Goal: Task Accomplishment & Management: Manage account settings

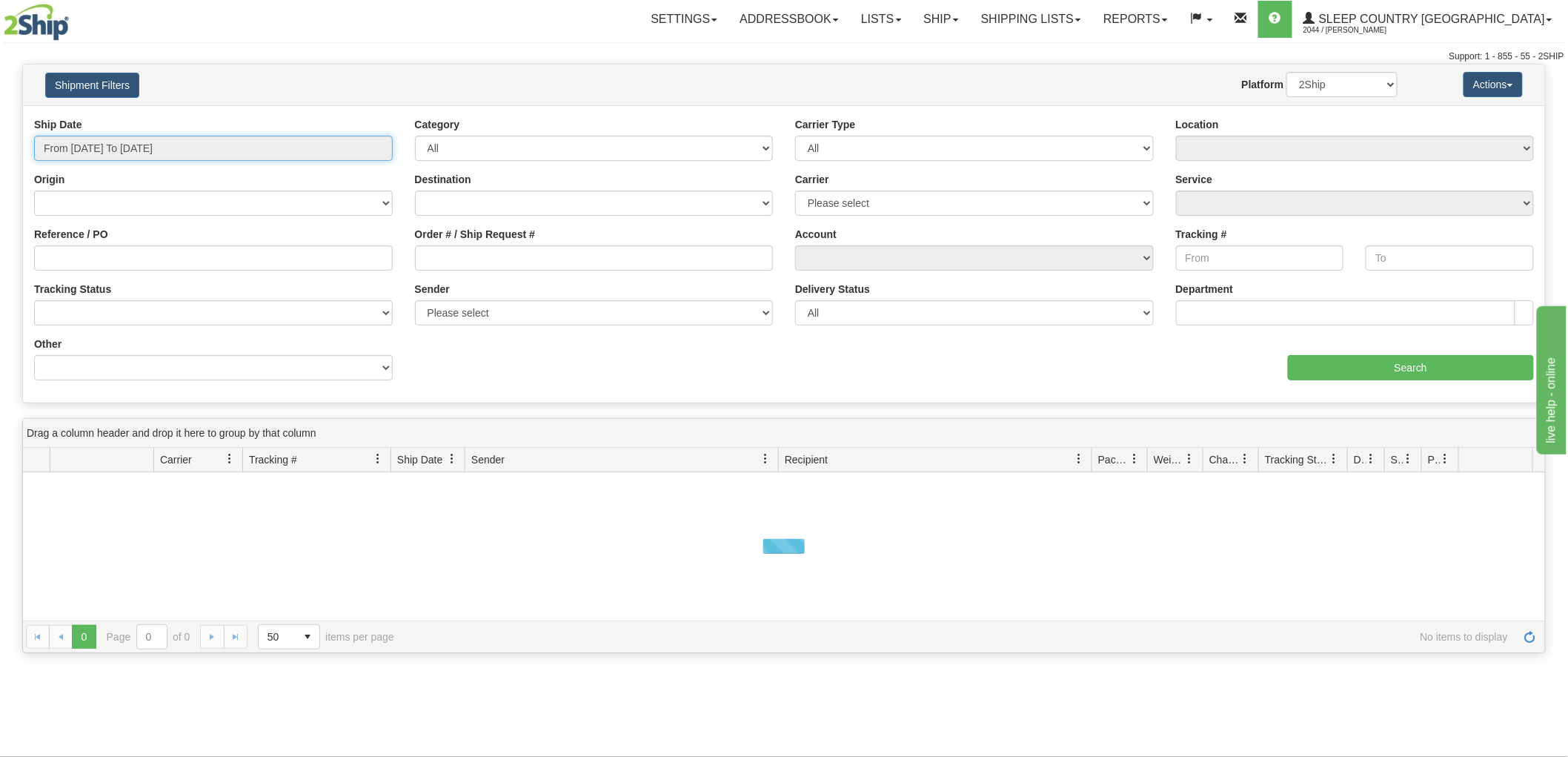
click at [104, 136] on input "From 09/30/2025 To 10/01/2025" at bounding box center [214, 149] width 359 height 25
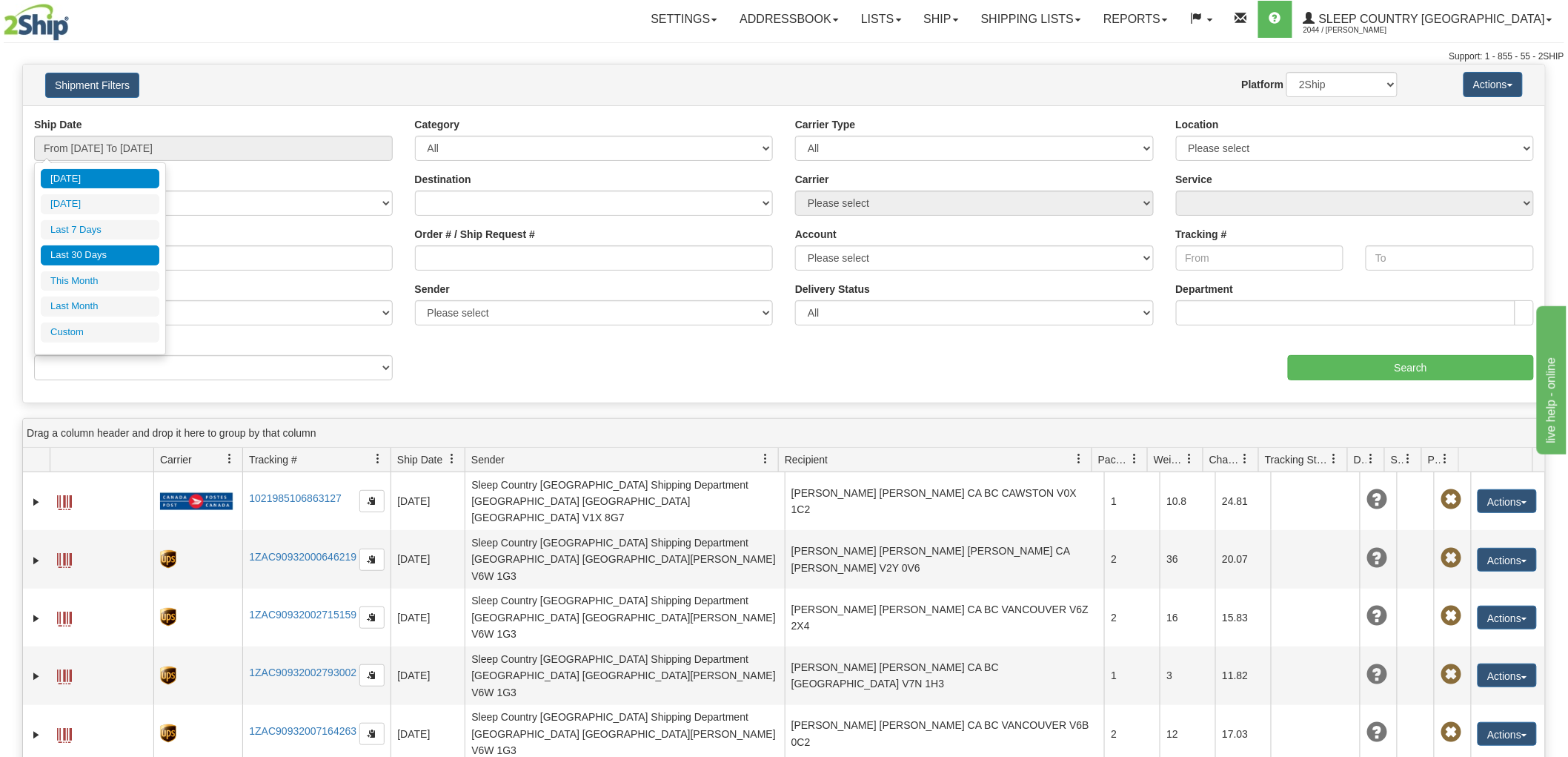
click at [84, 257] on li "Last 30 Days" at bounding box center [100, 256] width 119 height 20
type input "From 09/02/2025 To 10/01/2025"
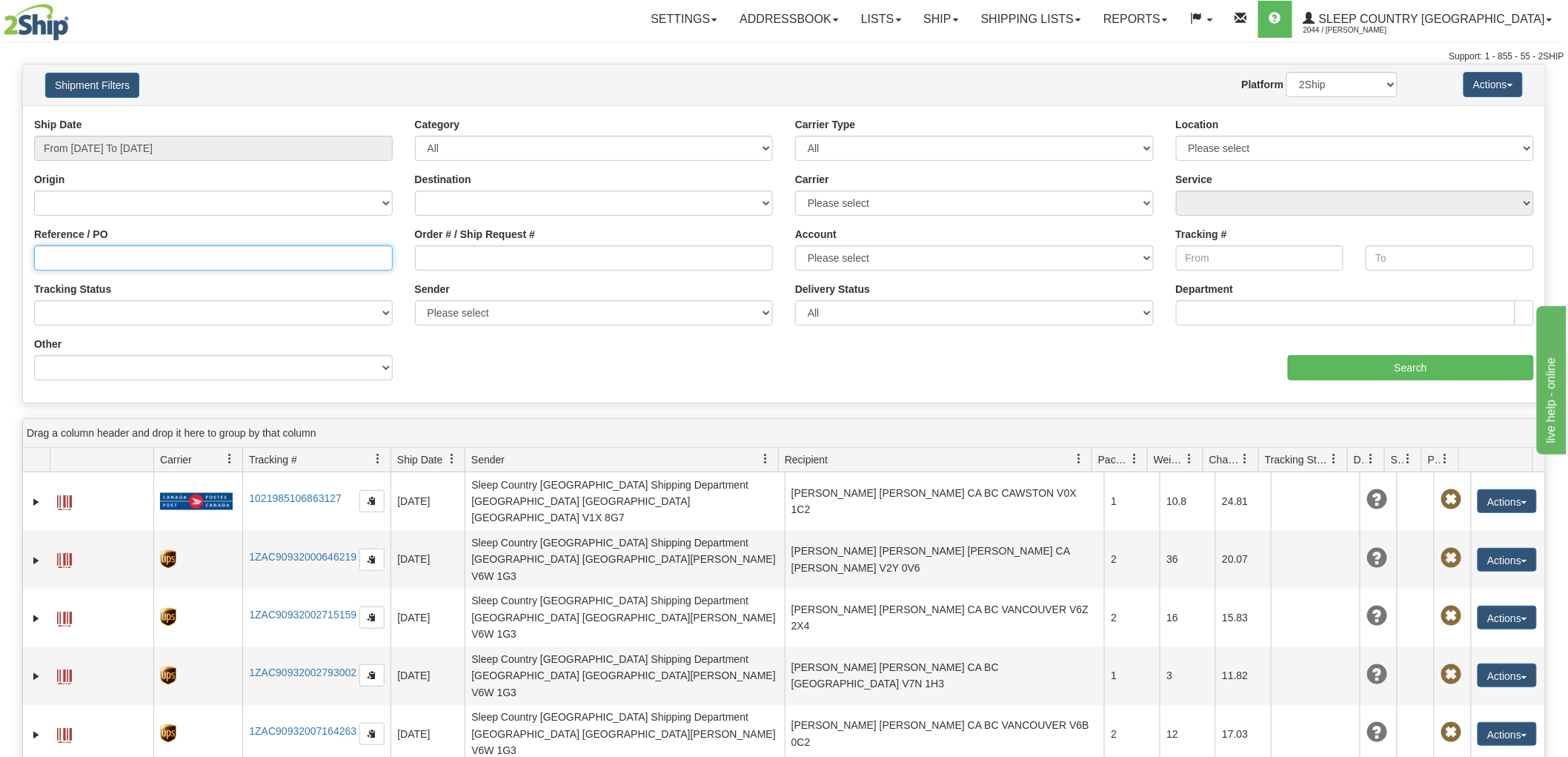
click at [107, 257] on input "Reference / PO" at bounding box center [214, 258] width 359 height 25
paste input "9000I067555"
type input "9000I067555"
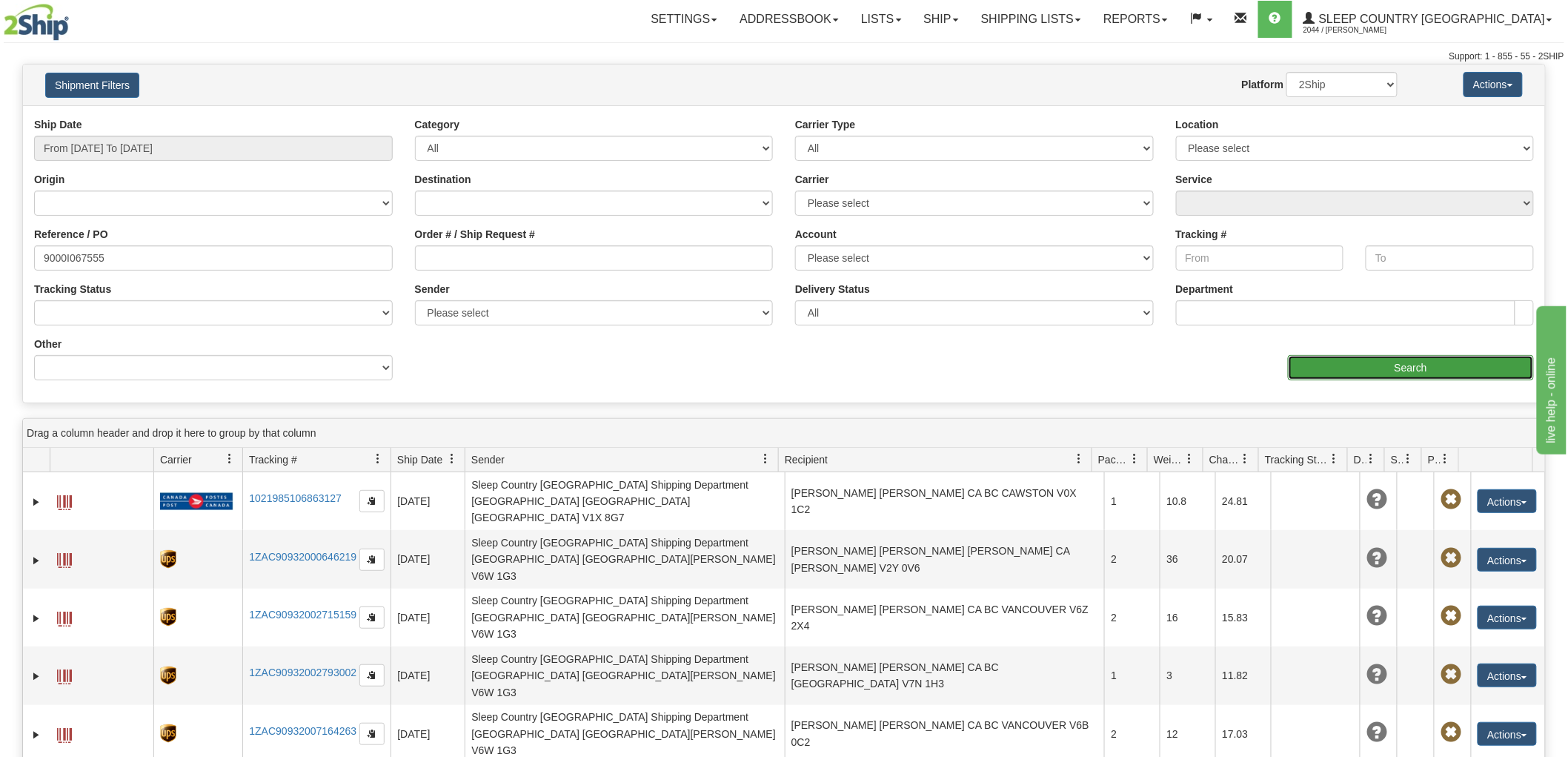
click at [1402, 365] on input "Search" at bounding box center [1410, 368] width 246 height 25
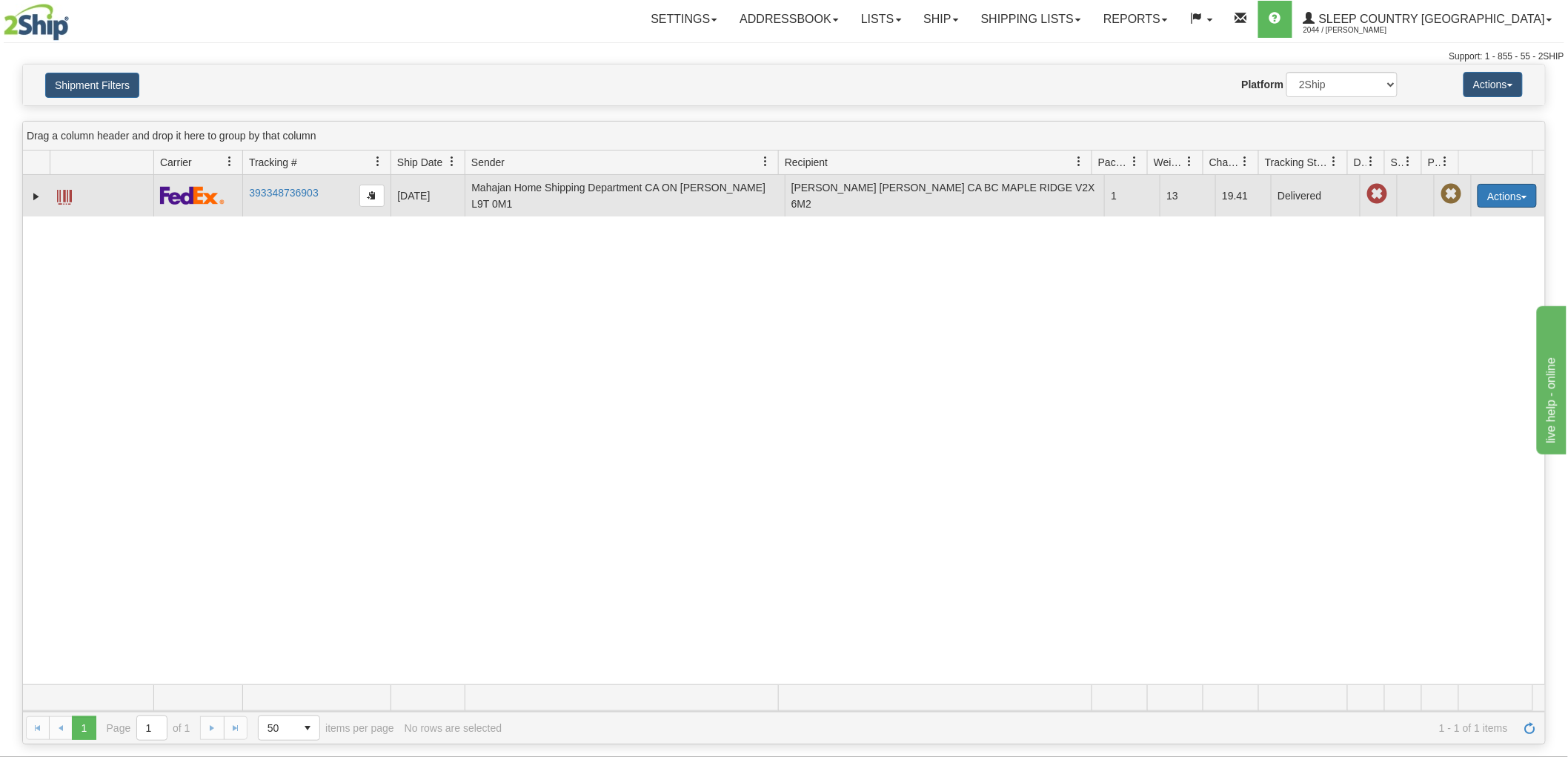
click at [1477, 190] on button "Actions" at bounding box center [1506, 196] width 59 height 24
click at [1447, 238] on link "Return" at bounding box center [1476, 242] width 119 height 19
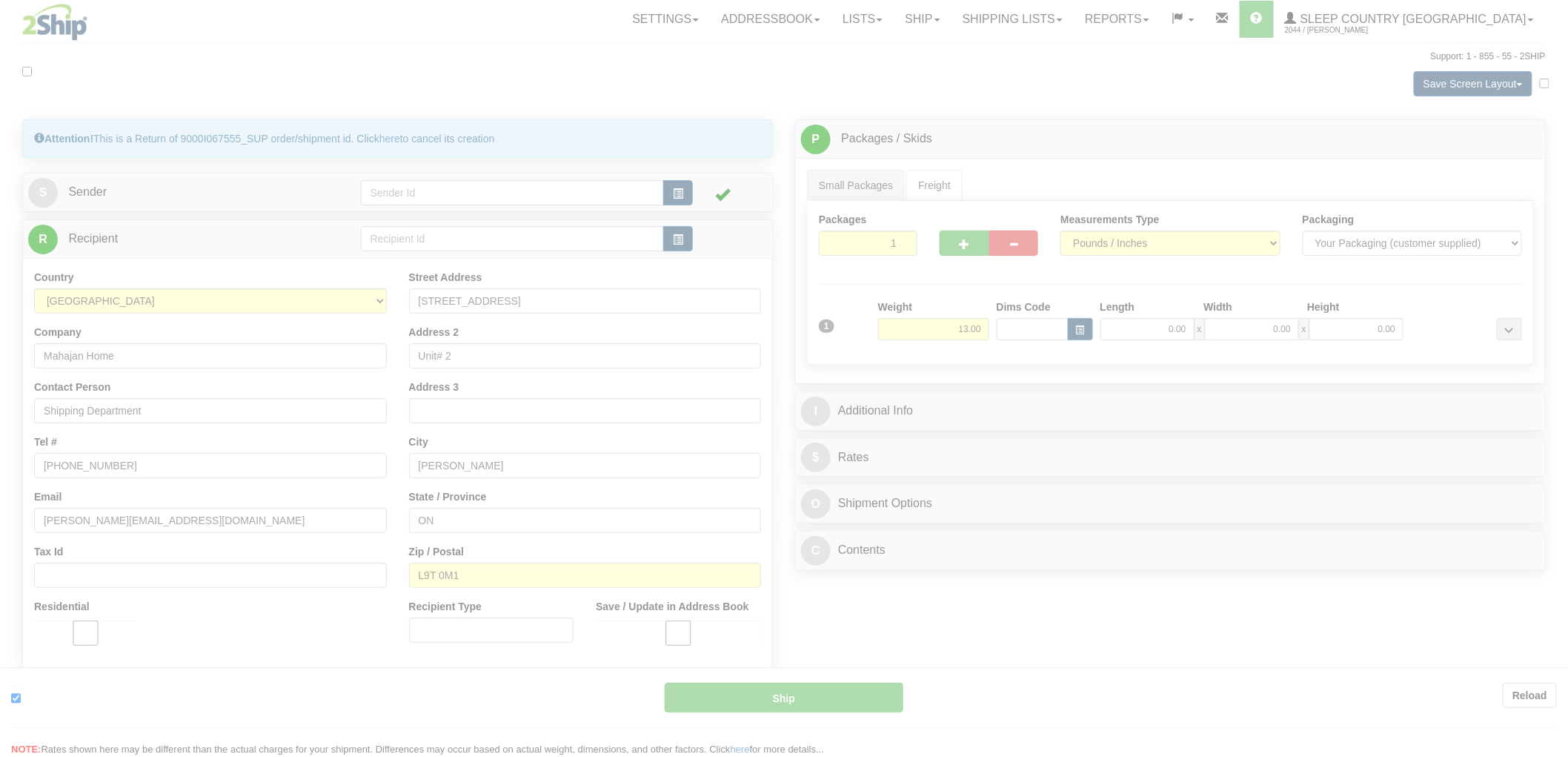
type input "92"
type input "12:02"
type input "16:00"
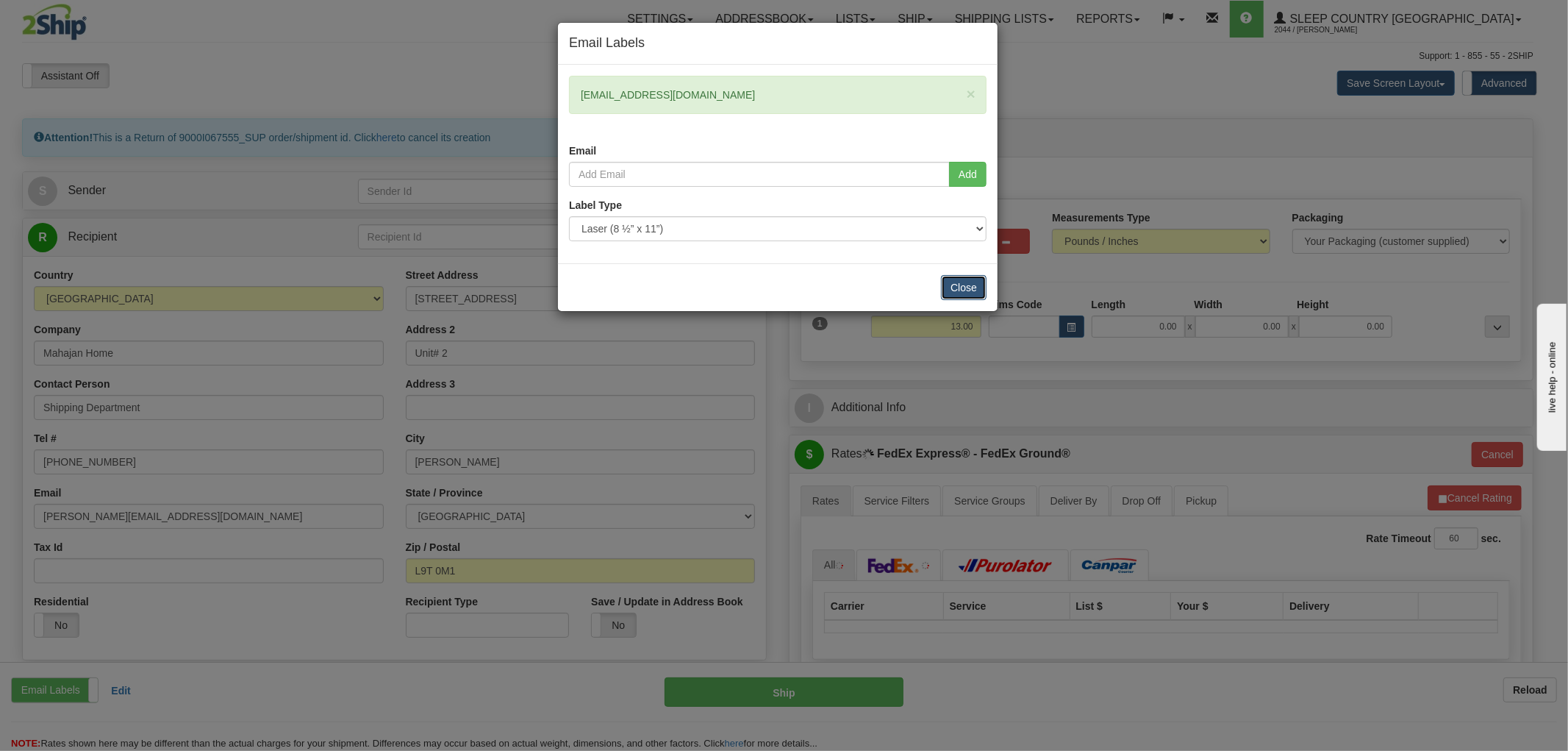
drag, startPoint x: 968, startPoint y: 285, endPoint x: 958, endPoint y: 277, distance: 12.8
click at [968, 284] on button "Close" at bounding box center [963, 288] width 46 height 25
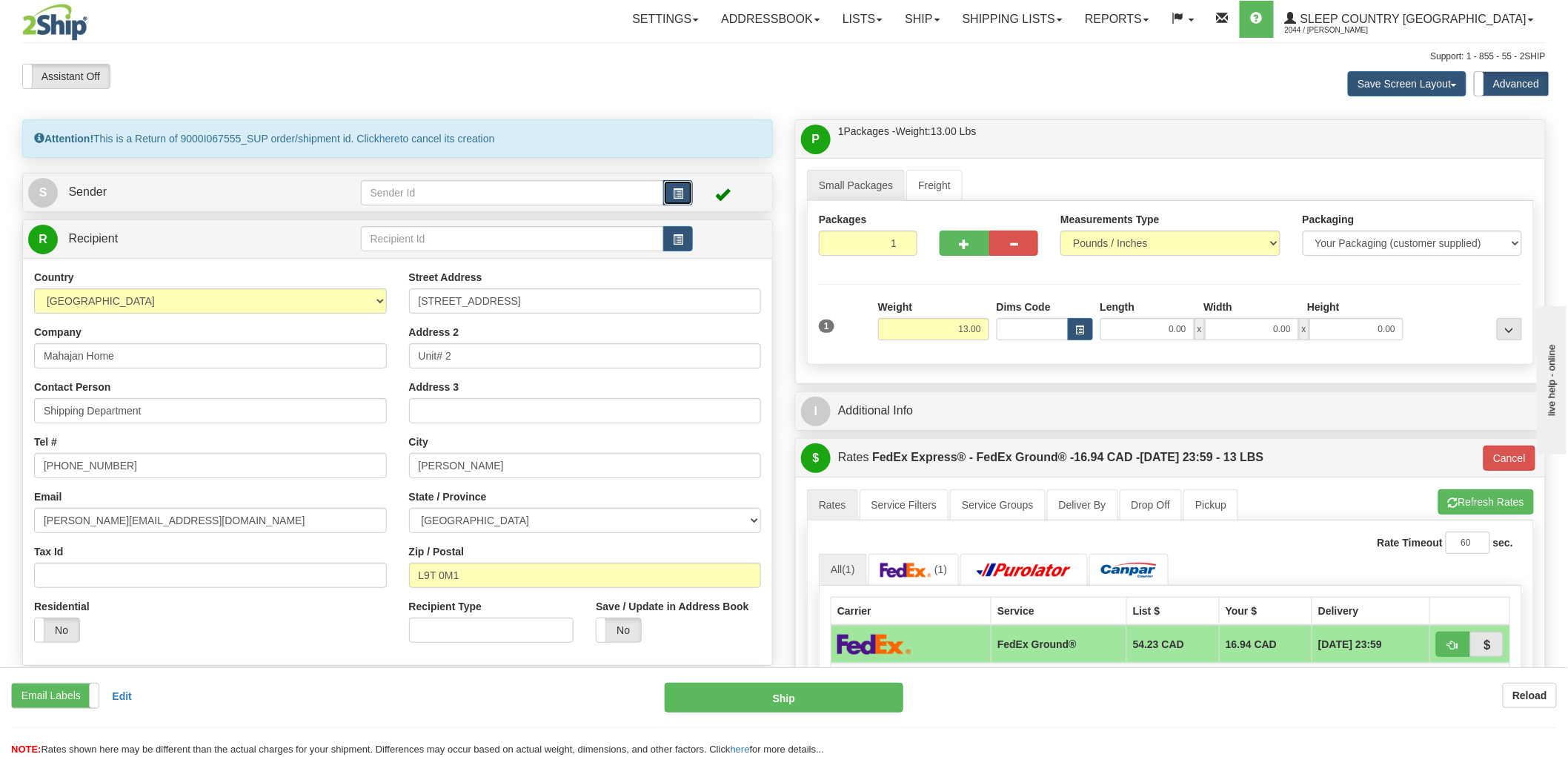
click at [674, 189] on span "button" at bounding box center [677, 193] width 10 height 10
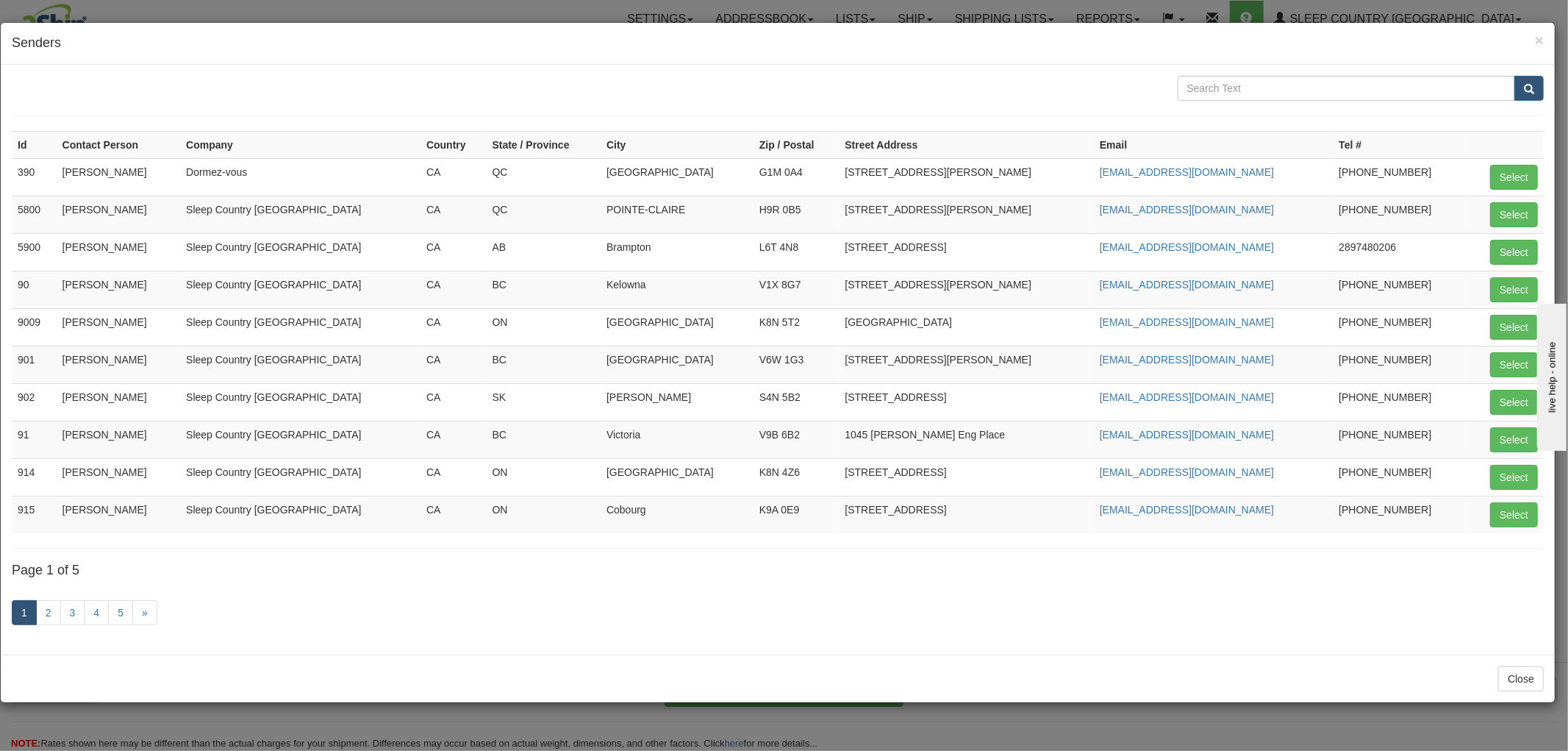
drag, startPoint x: 1121, startPoint y: 40, endPoint x: 1120, endPoint y: 31, distance: 9.1
click at [1121, 40] on h4 "Senders" at bounding box center [778, 43] width 1532 height 19
click at [1106, 18] on div "× Senders Id Contact Person Company Country State / Province City Zip / Postal …" at bounding box center [784, 375] width 1568 height 751
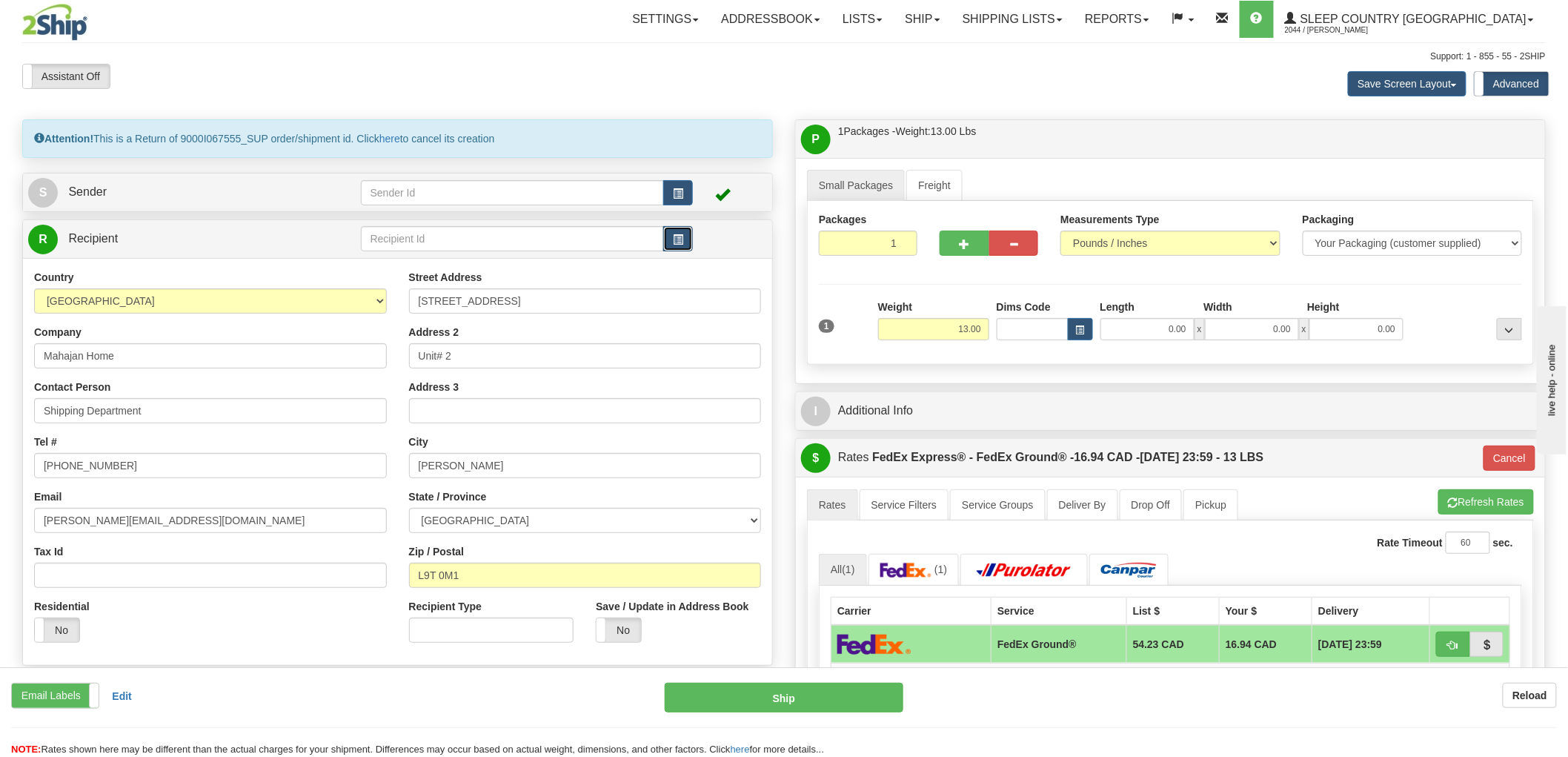
click at [672, 246] on button "button" at bounding box center [678, 238] width 30 height 25
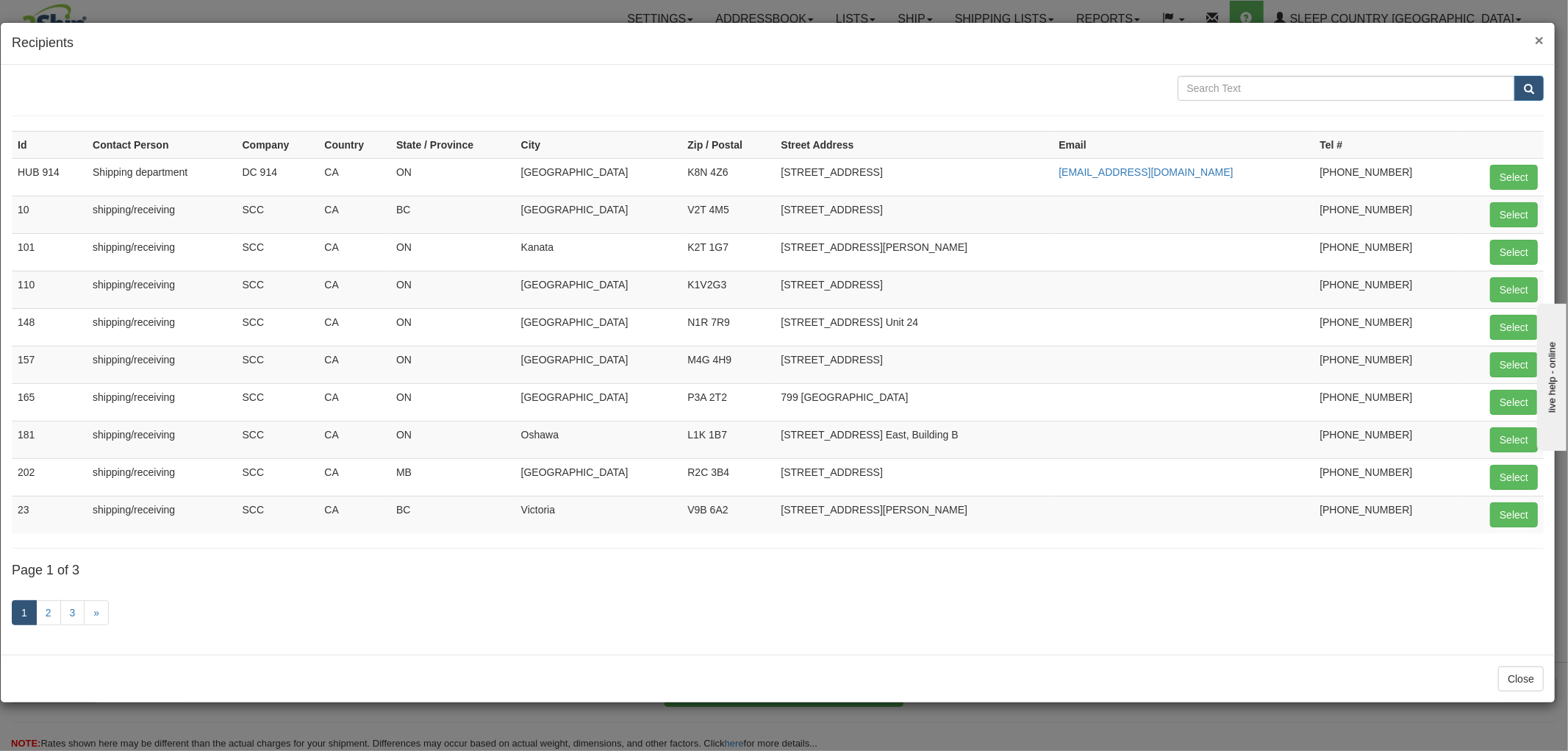
click at [1537, 40] on span "×" at bounding box center [1539, 40] width 9 height 17
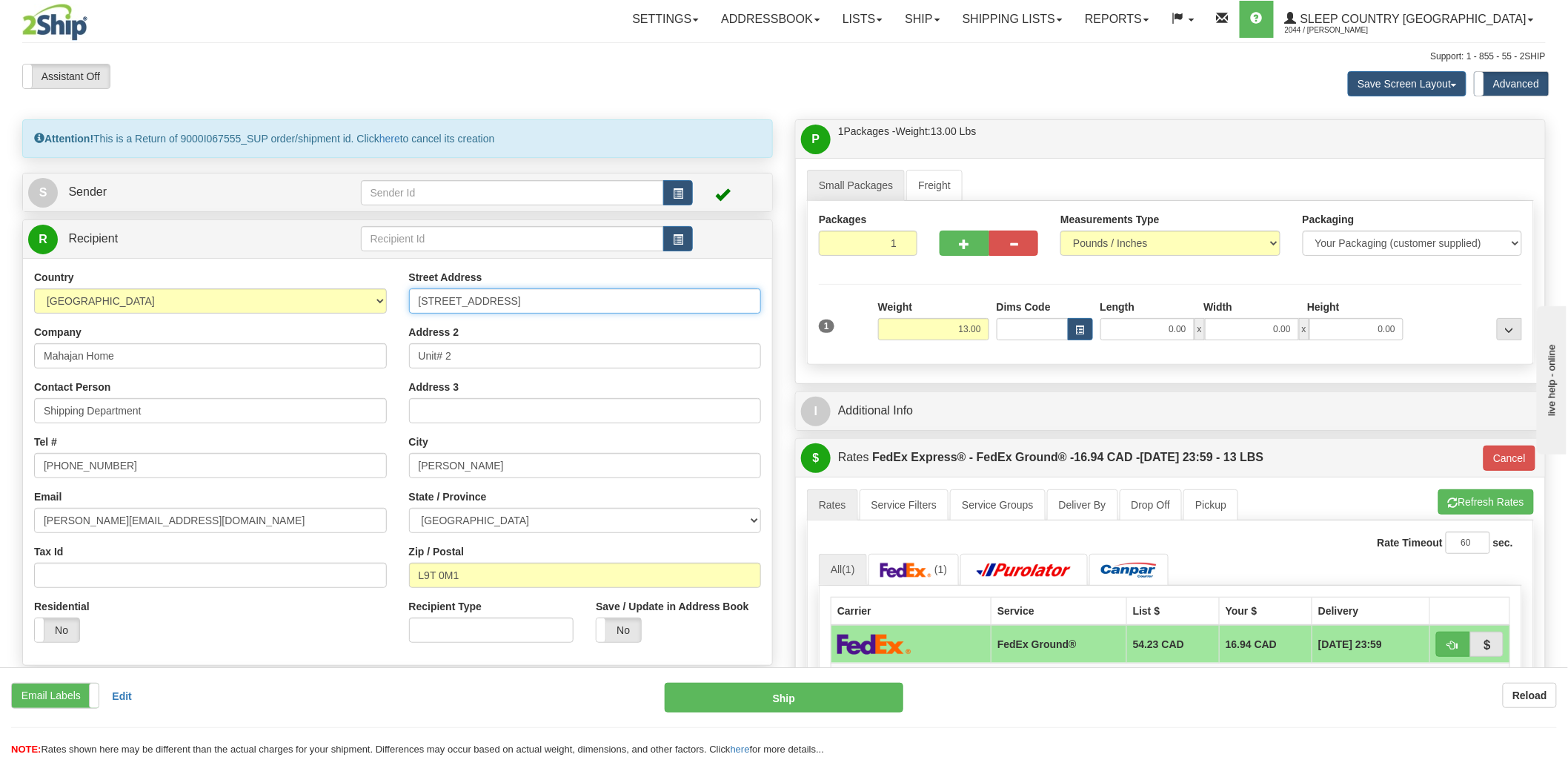
drag, startPoint x: 562, startPoint y: 305, endPoint x: 361, endPoint y: 303, distance: 201.0
click at [361, 303] on div "Country AFGHANISTAN ALAND ISLANDS ALBANIA ALGERIA AMERICAN SAMOA ANDORRA ANGOLA…" at bounding box center [397, 461] width 749 height 383
drag, startPoint x: 182, startPoint y: 362, endPoint x: 0, endPoint y: 359, distance: 182.0
click at [0, 359] on div "Toggle navigation Settings Shipping Preferences Fields Preferences New" at bounding box center [784, 576] width 1568 height 1152
click at [90, 358] on input "DC" at bounding box center [210, 355] width 353 height 25
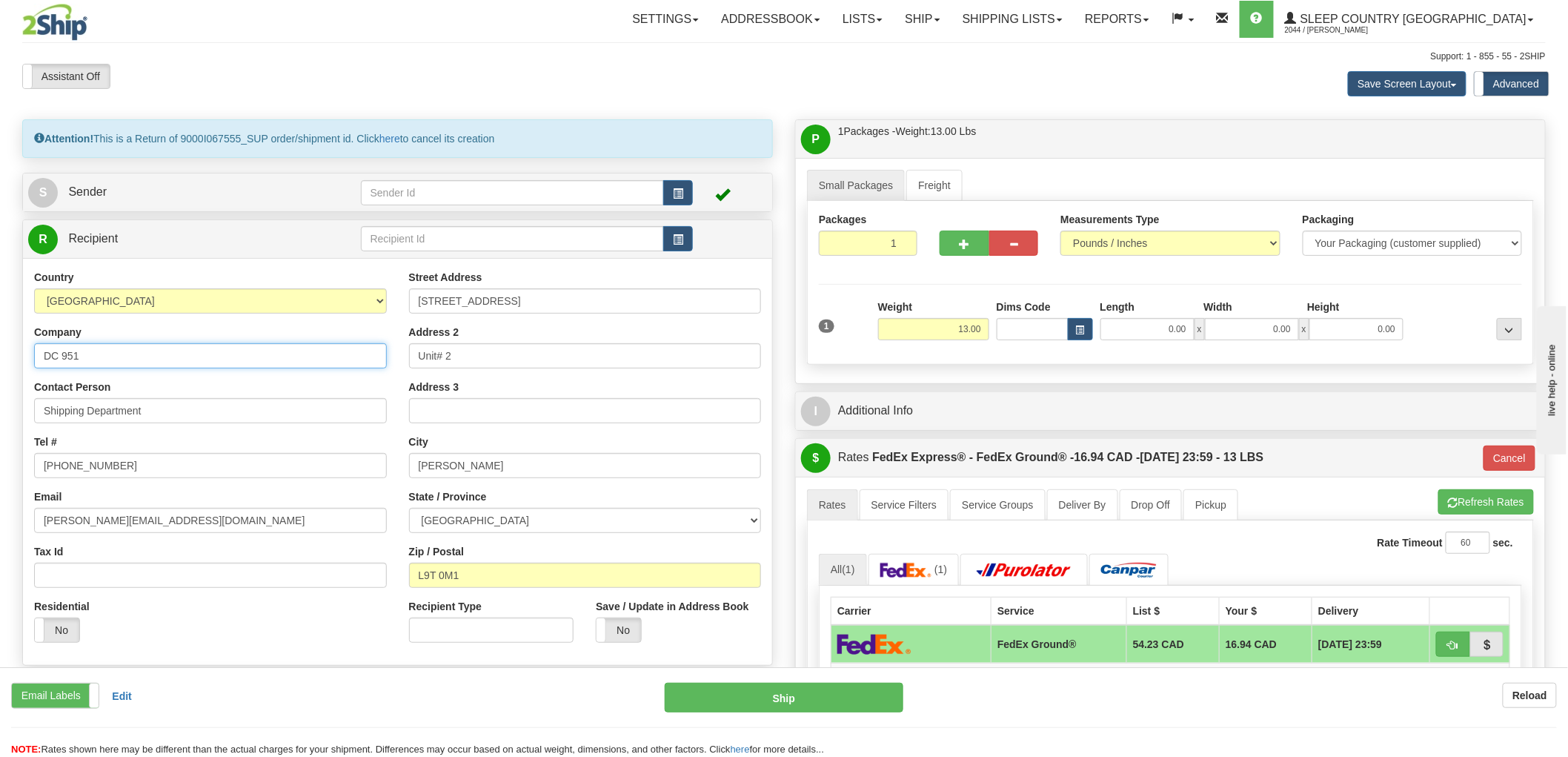
type input "DC 951"
drag, startPoint x: 542, startPoint y: 299, endPoint x: 316, endPoint y: 289, distance: 226.2
click at [316, 289] on div "Country AFGHANISTAN ALAND ISLANDS ALBANIA ALGERIA AMERICAN SAMOA ANDORRA ANGOLA…" at bounding box center [397, 461] width 749 height 383
paste input "11 DUFFERIN PL SE"
type input "11 DUFFERIN PL SE"
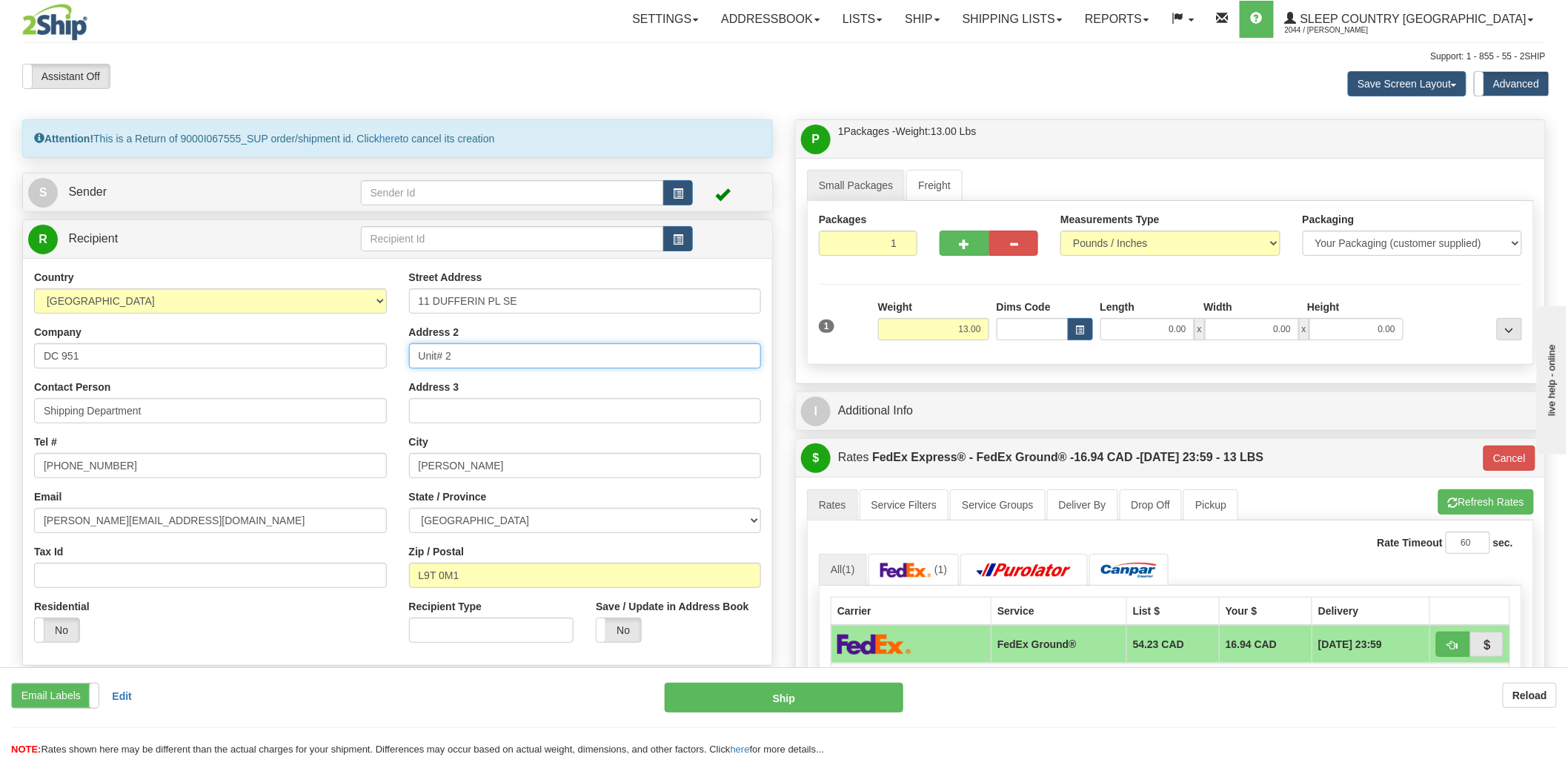
drag, startPoint x: 455, startPoint y: 354, endPoint x: 337, endPoint y: 349, distance: 118.1
click at [335, 354] on div "Country AFGHANISTAN ALAND ISLANDS ALBANIA ALGERIA AMERICAN SAMOA ANDORRA ANGOLA…" at bounding box center [397, 461] width 749 height 383
paste input "T2C 4W3"
type input "T2C 4W3"
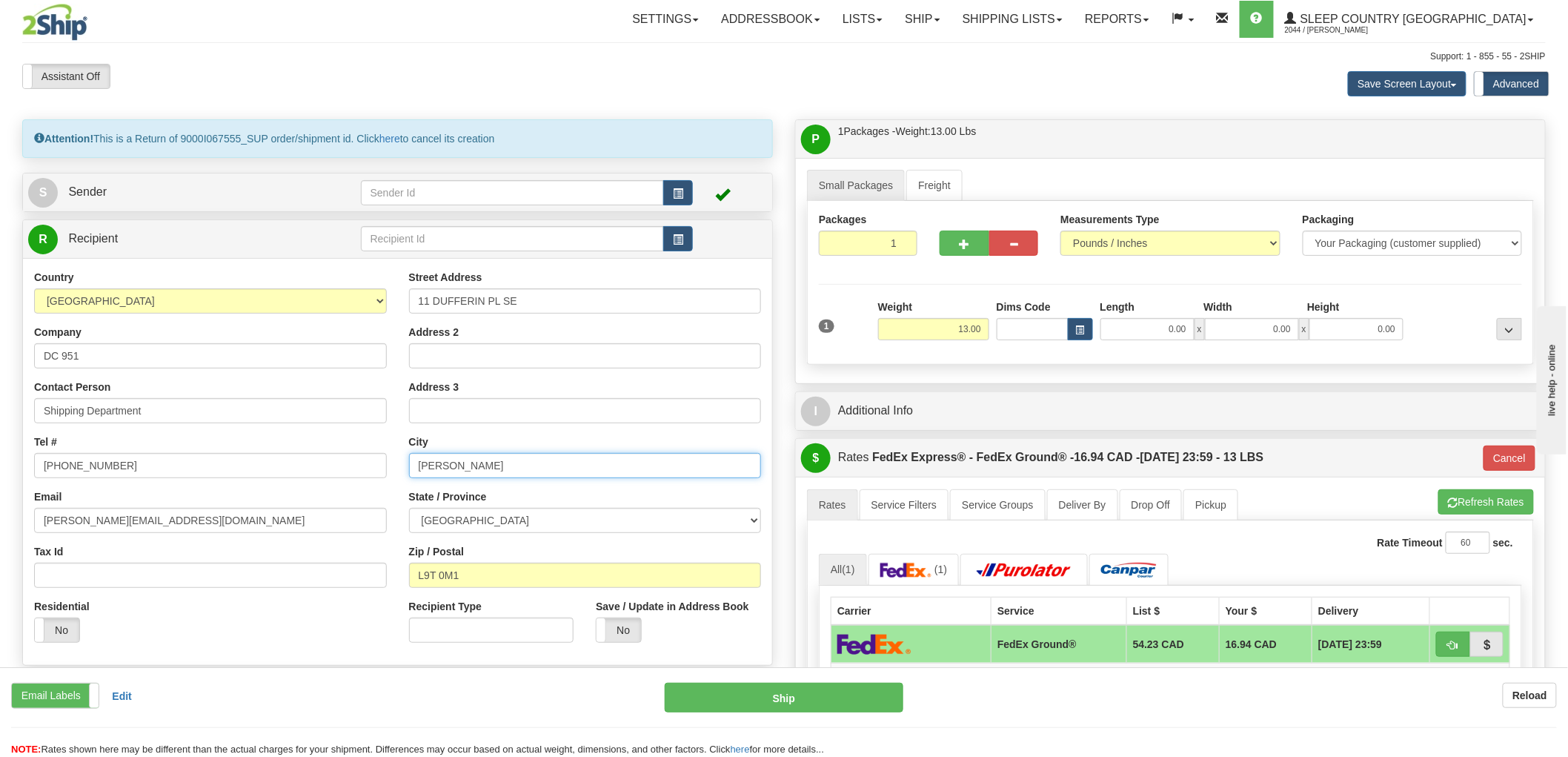
click at [352, 469] on div "Country AFGHANISTAN ALAND ISLANDS ALBANIA ALGERIA AMERICAN SAMOA ANDORRA ANGOLA…" at bounding box center [397, 461] width 749 height 383
type input "Calgary"
click at [479, 506] on div "State / Province ALBERTA BRITISH COLUMBIA MANITOBA NEW BRUNSWICK NEWFOUNDLAND N…" at bounding box center [585, 511] width 353 height 44
click at [469, 519] on select "ALBERTA BRITISH COLUMBIA MANITOBA NEW BRUNSWICK NEWFOUNDLAND NOVA SCOTIA NUNAVU…" at bounding box center [585, 520] width 353 height 25
select select "AB"
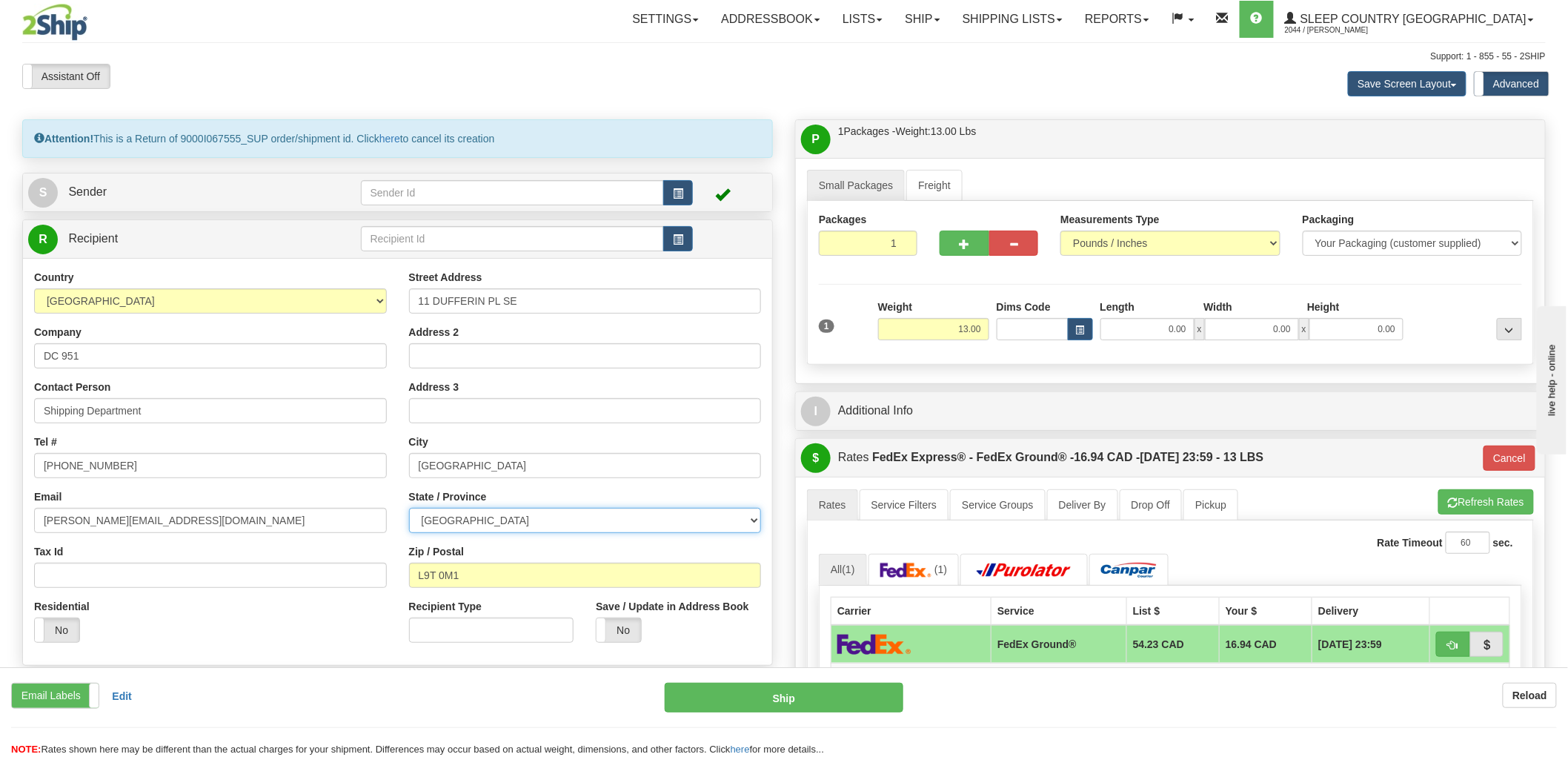
click at [409, 509] on select "ALBERTA BRITISH COLUMBIA MANITOBA NEW BRUNSWICK NEWFOUNDLAND NOVA SCOTIA NUNAVU…" at bounding box center [585, 520] width 353 height 25
drag, startPoint x: 485, startPoint y: 576, endPoint x: 386, endPoint y: 568, distance: 99.3
click at [380, 576] on div "Country AFGHANISTAN ALAND ISLANDS ALBANIA ALGERIA AMERICAN SAMOA ANDORRA ANGOLA…" at bounding box center [397, 461] width 749 height 383
paste input "T2C 4W3"
type input "T2C 4W3"
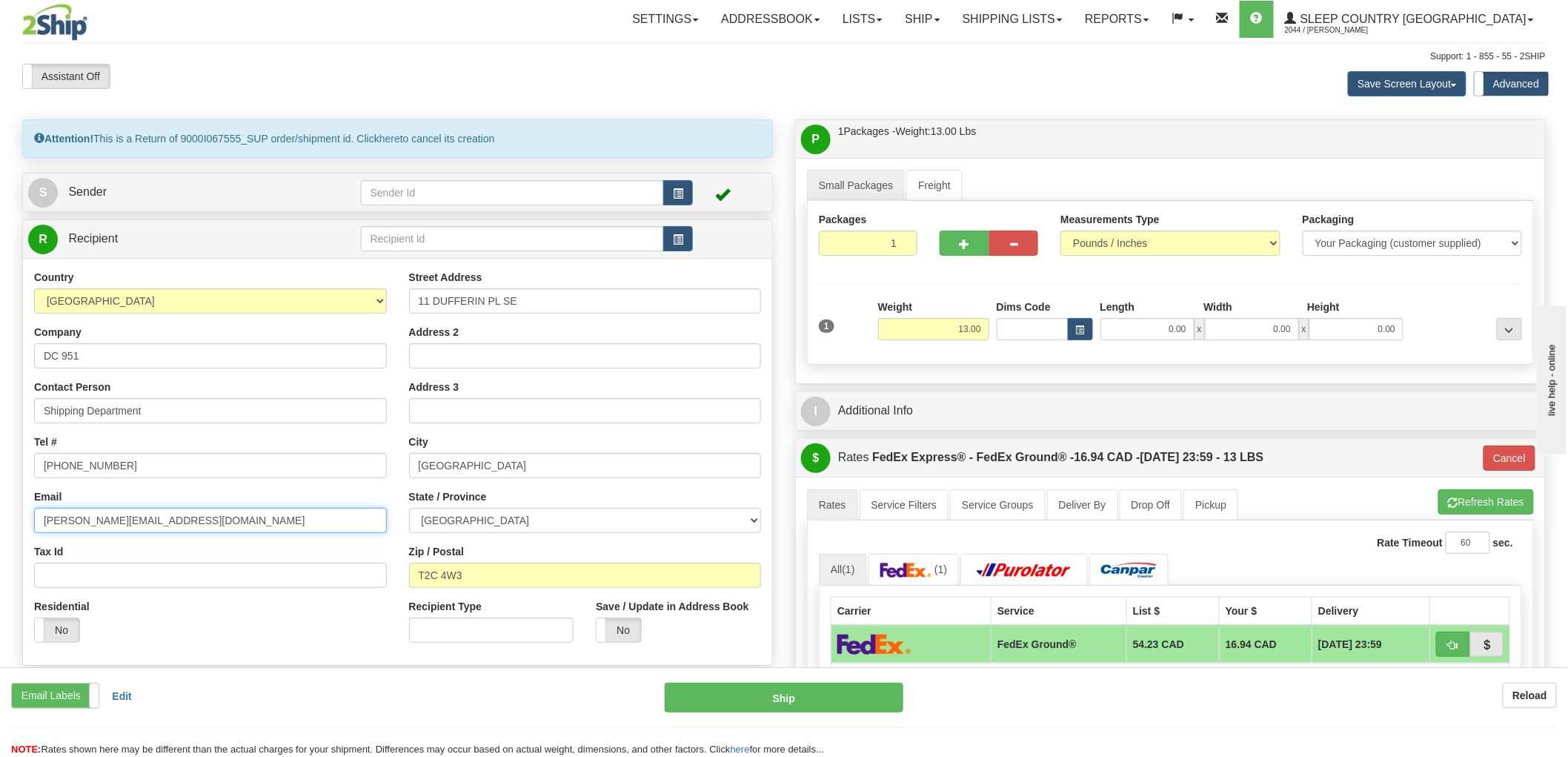
click at [210, 519] on input "karenv@superiorquilting.com" at bounding box center [210, 520] width 353 height 25
type input "92"
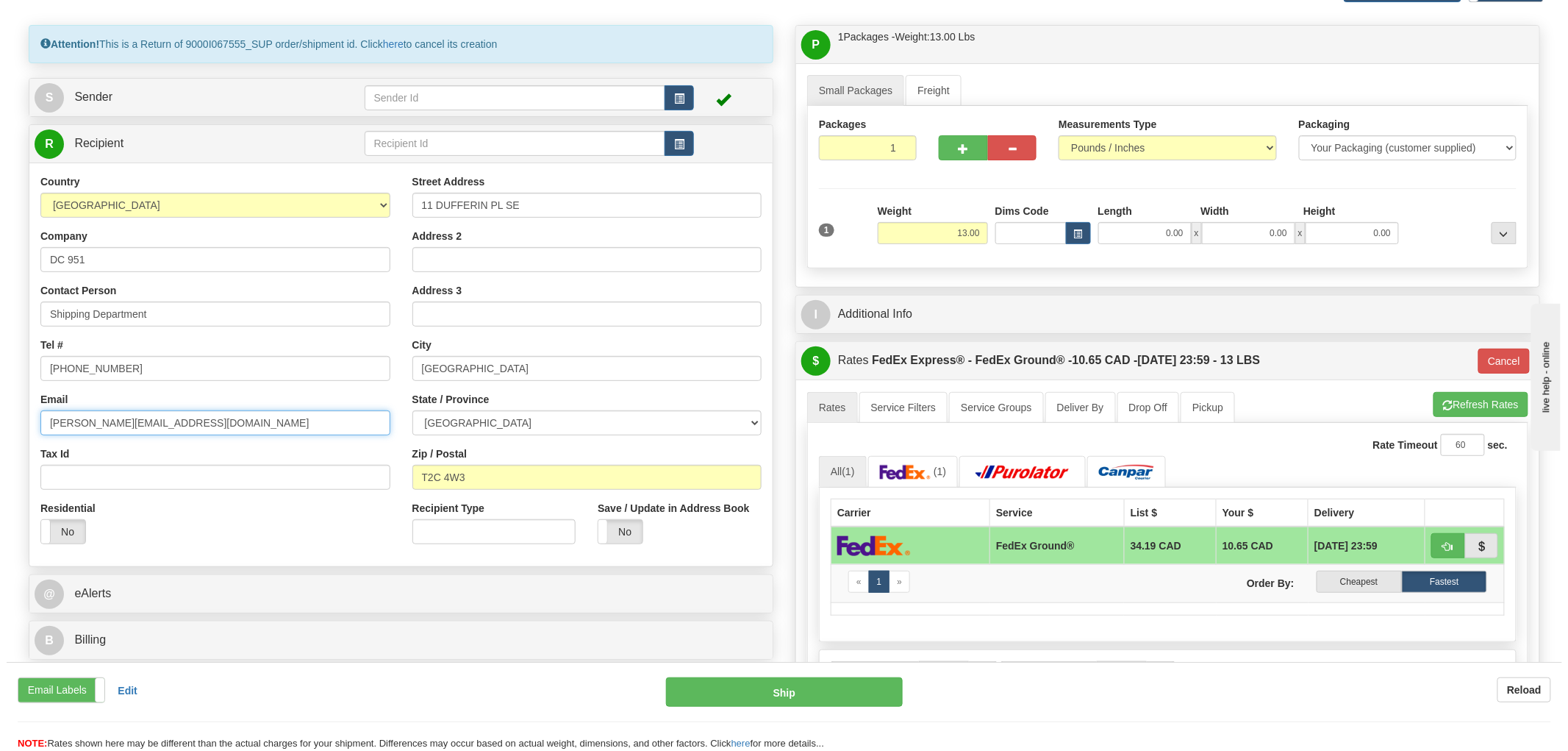
scroll to position [82, 0]
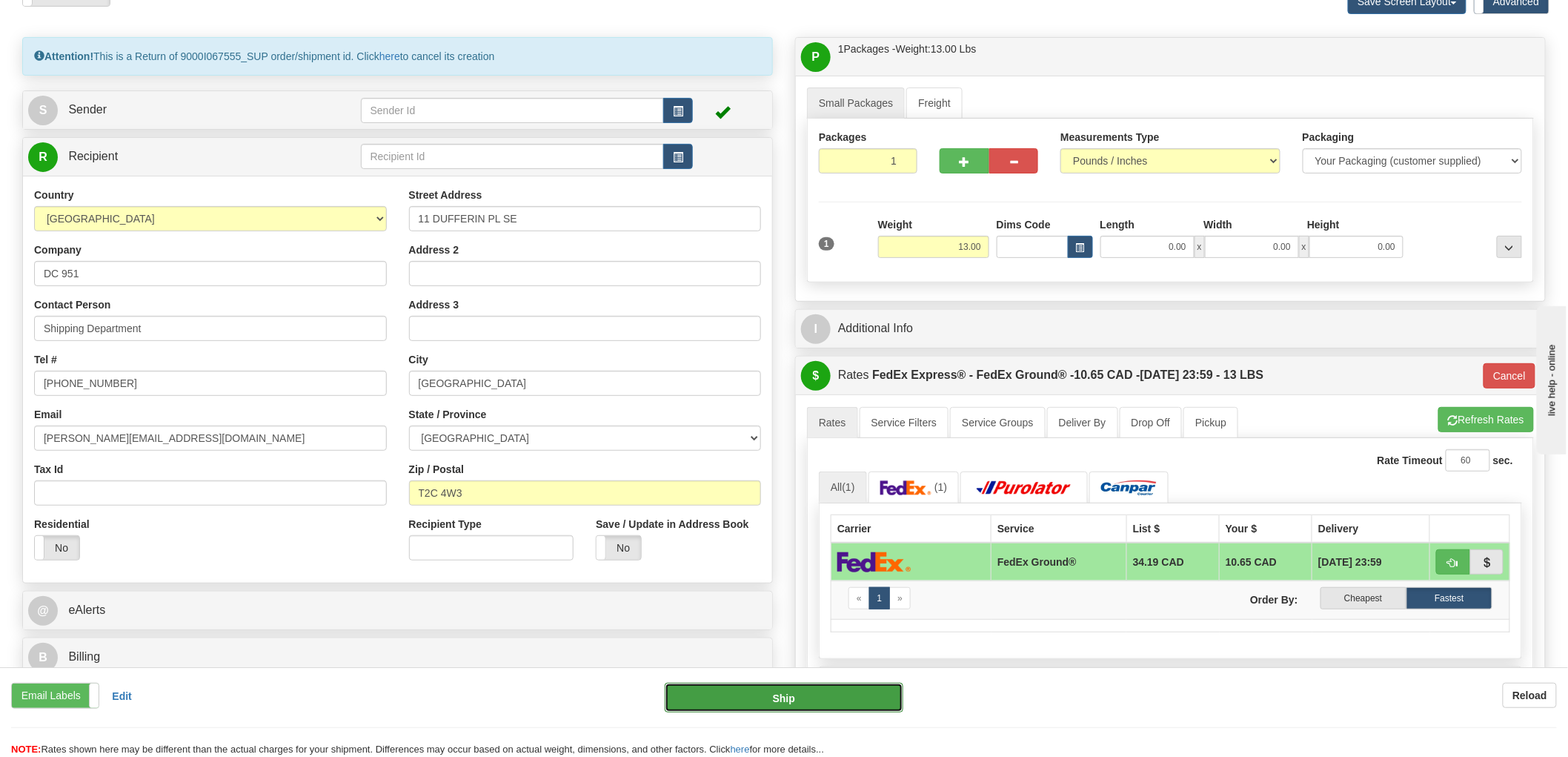
click at [828, 689] on button "Ship" at bounding box center [784, 697] width 239 height 30
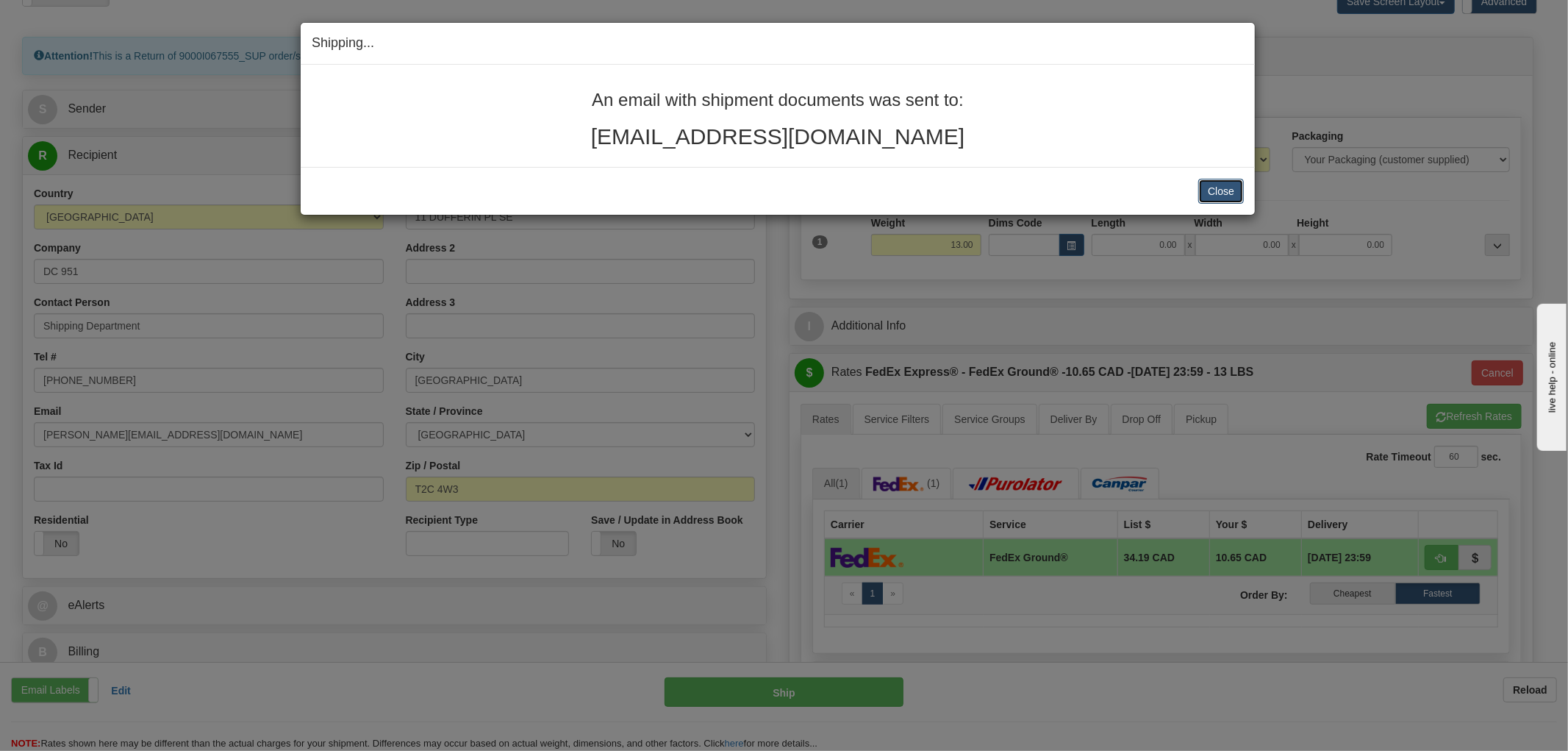
click at [1230, 195] on button "Close" at bounding box center [1220, 192] width 46 height 25
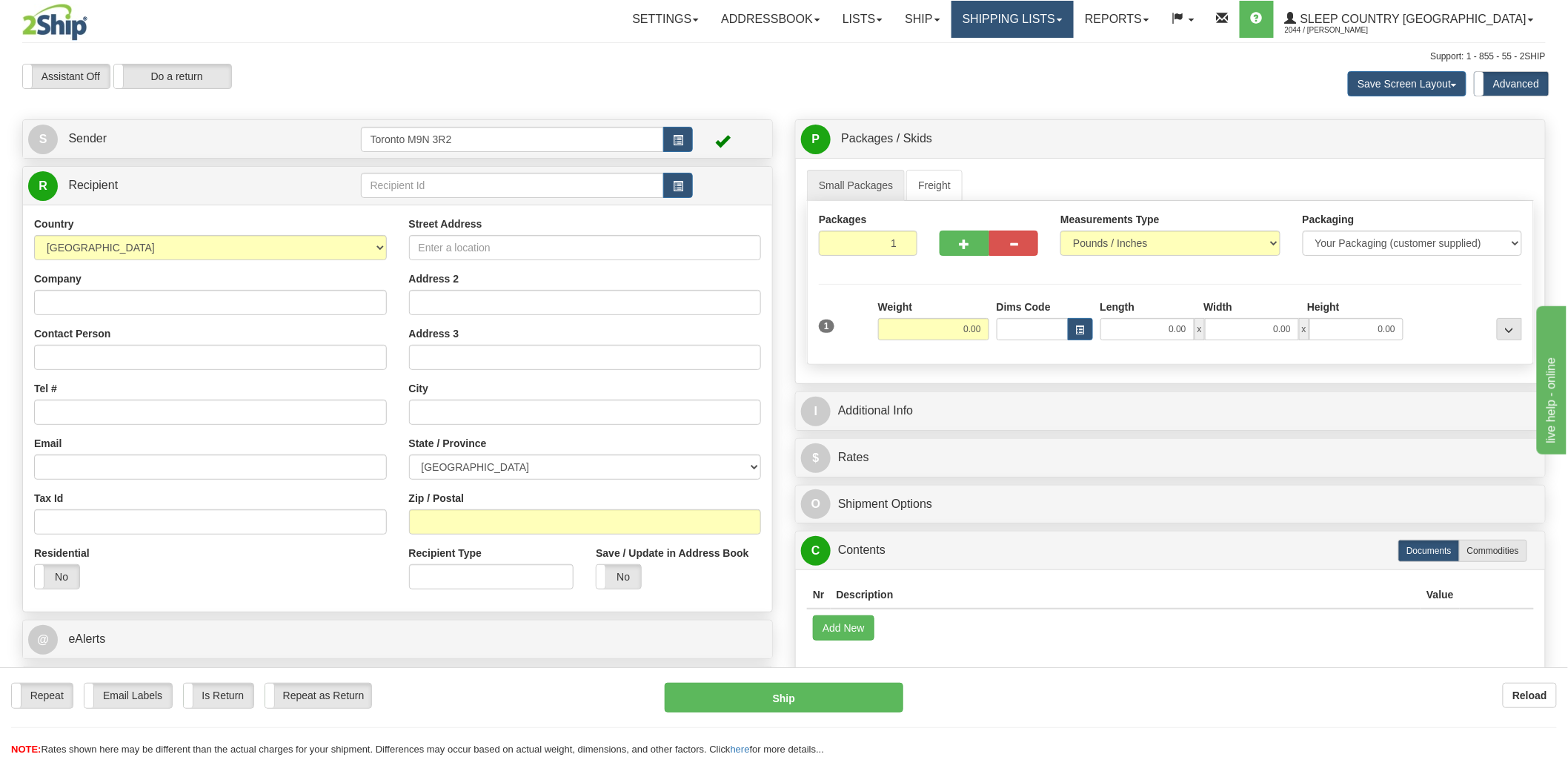
click at [1069, 7] on link "Shipping lists" at bounding box center [1012, 19] width 122 height 37
click at [1054, 67] on span "Search Shipment History" at bounding box center [1001, 71] width 115 height 12
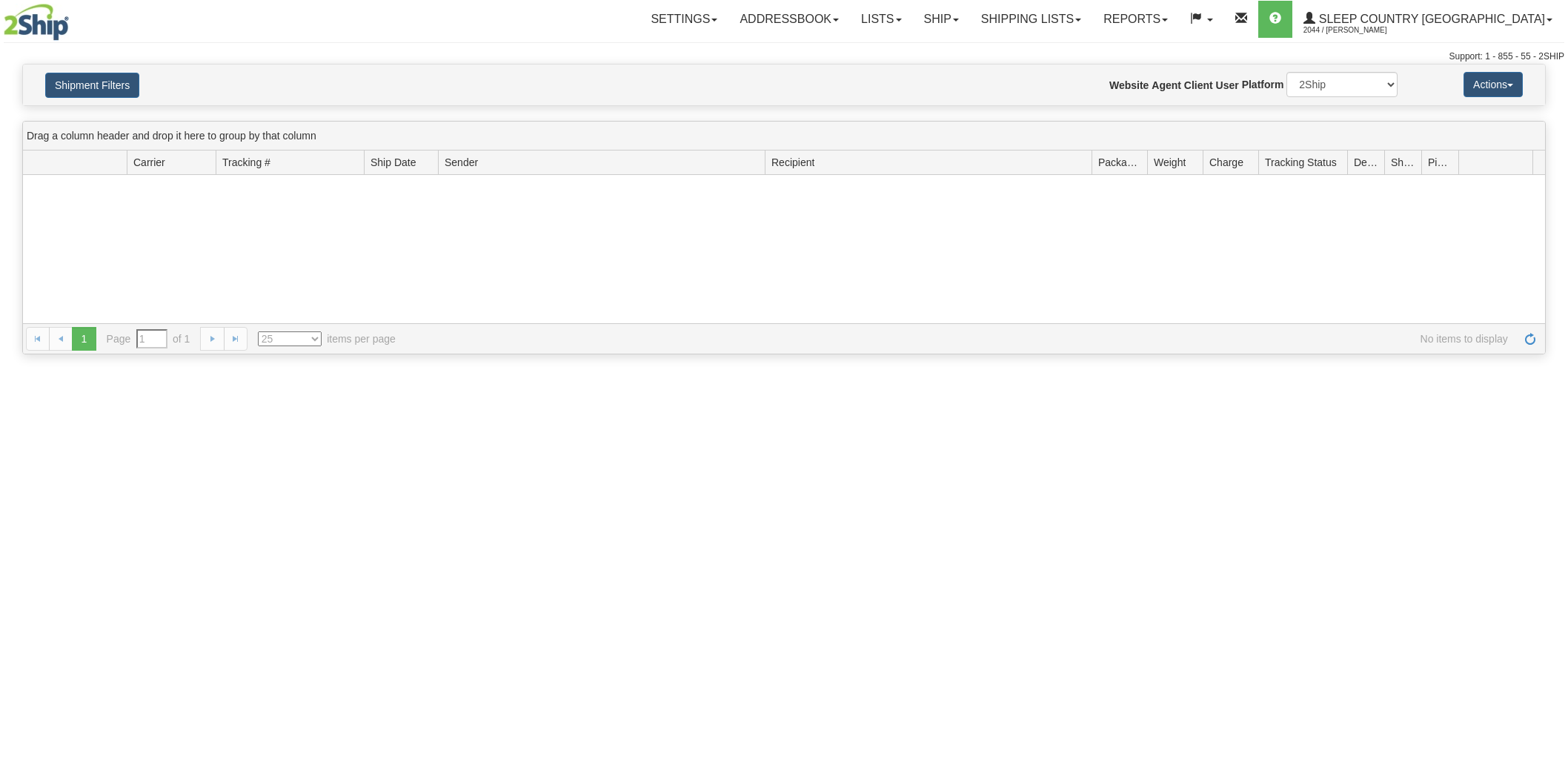
type input "From [DATE] To [DATE]"
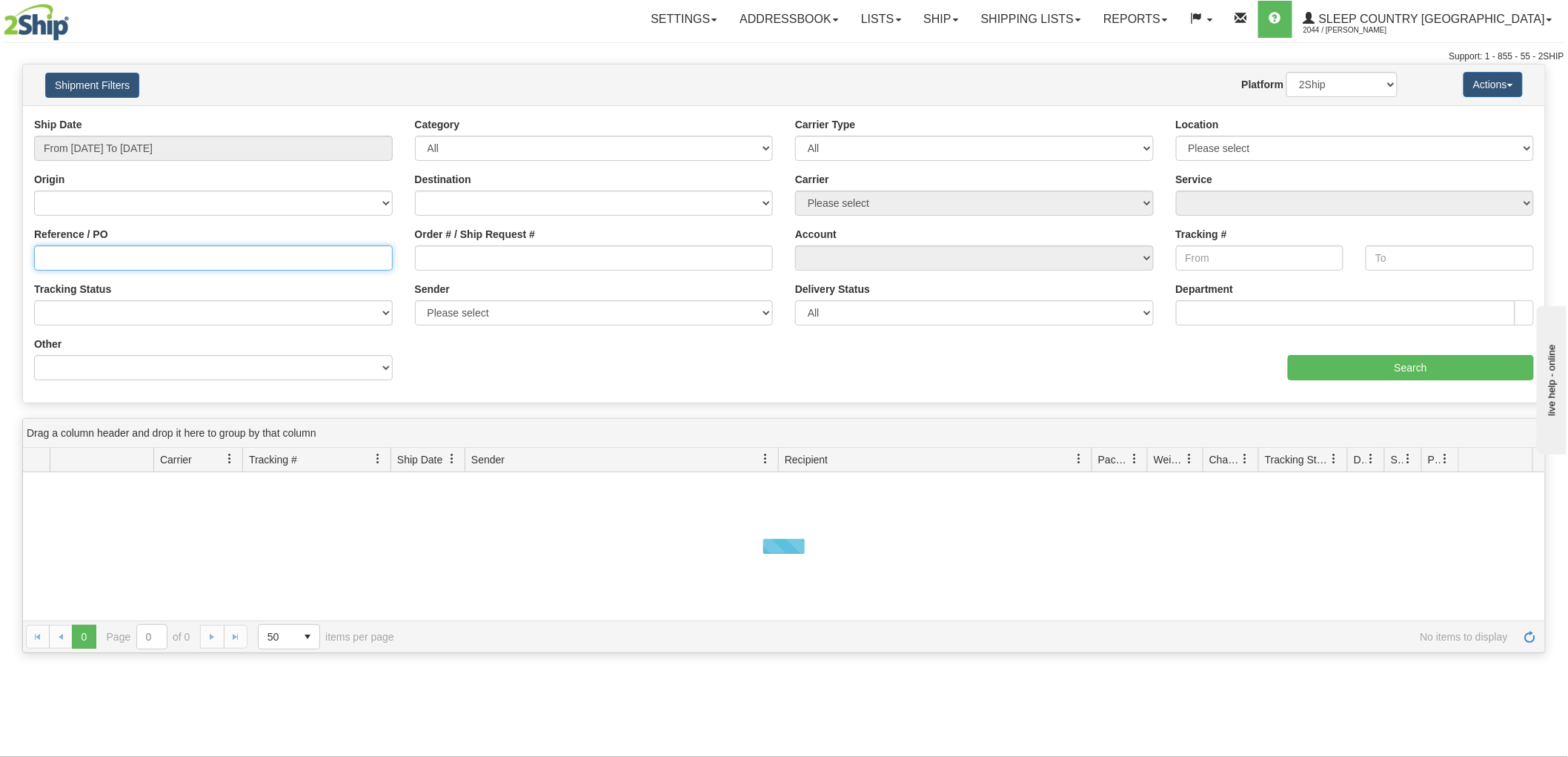
click at [85, 257] on input "Reference / PO" at bounding box center [214, 258] width 359 height 25
paste input "T2C 4W3"
type input "T2C 4W3"
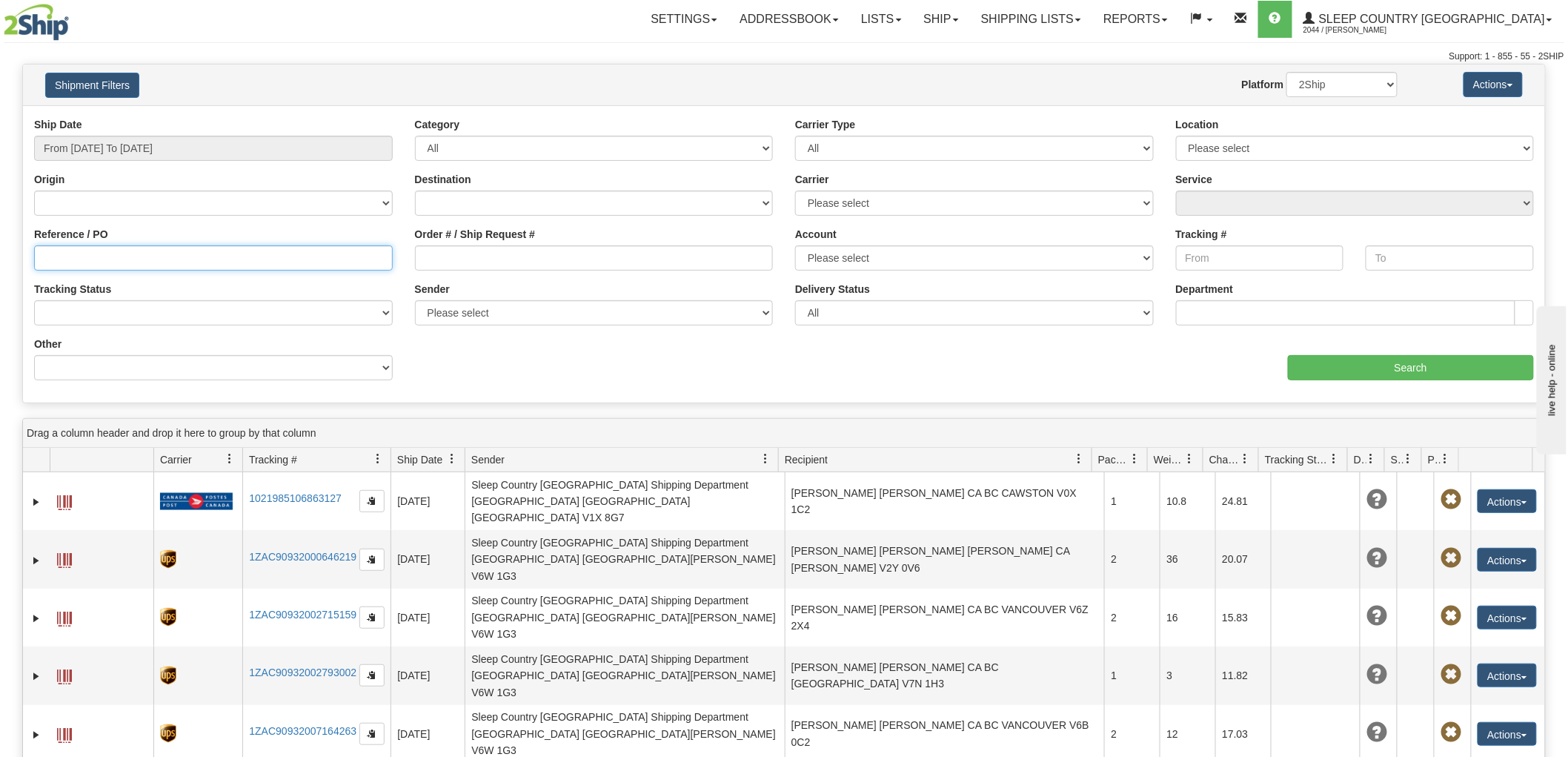
paste input "90071124240"
type input "90071124240"
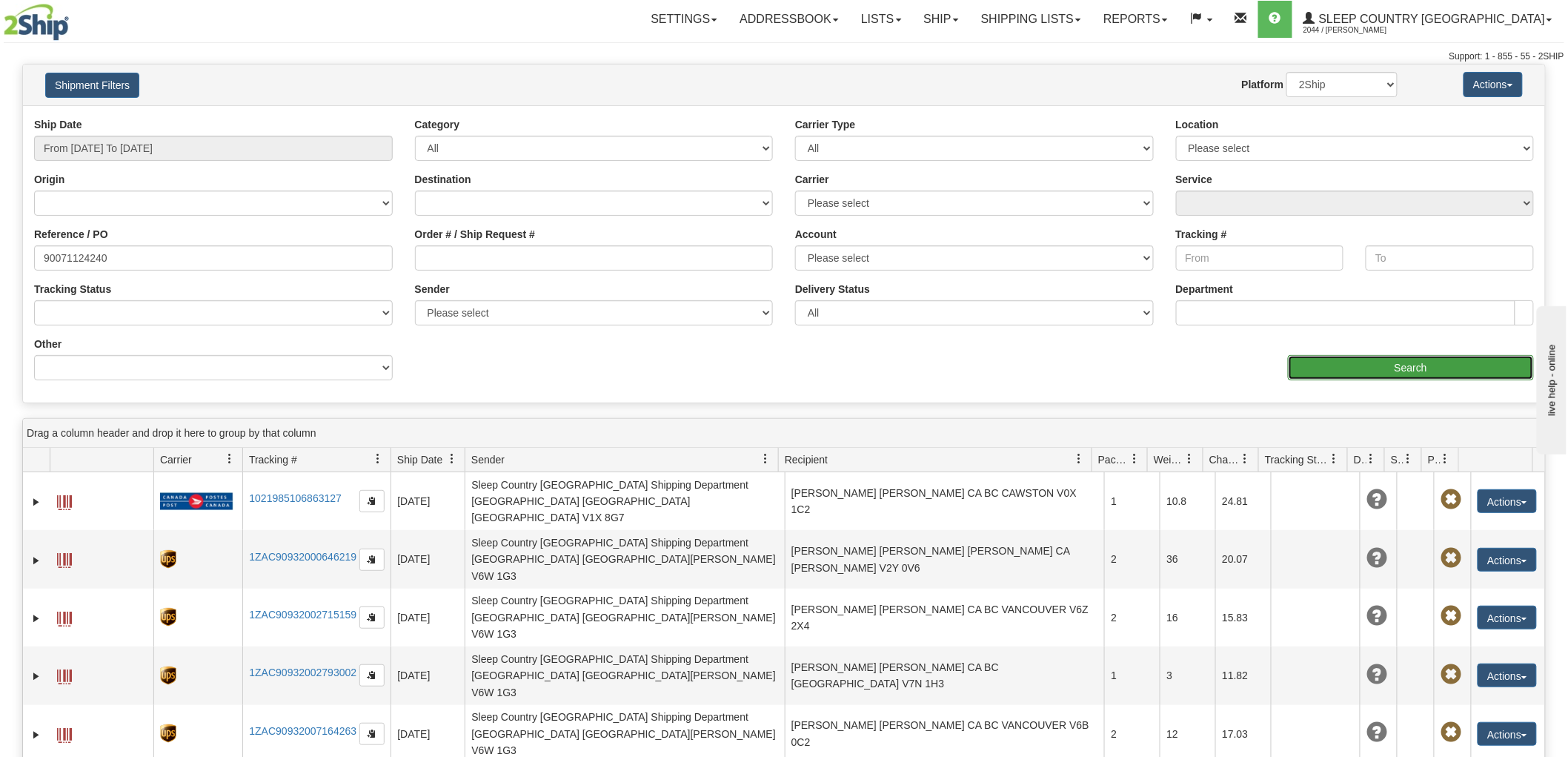
click at [1389, 371] on input "Search" at bounding box center [1410, 368] width 246 height 25
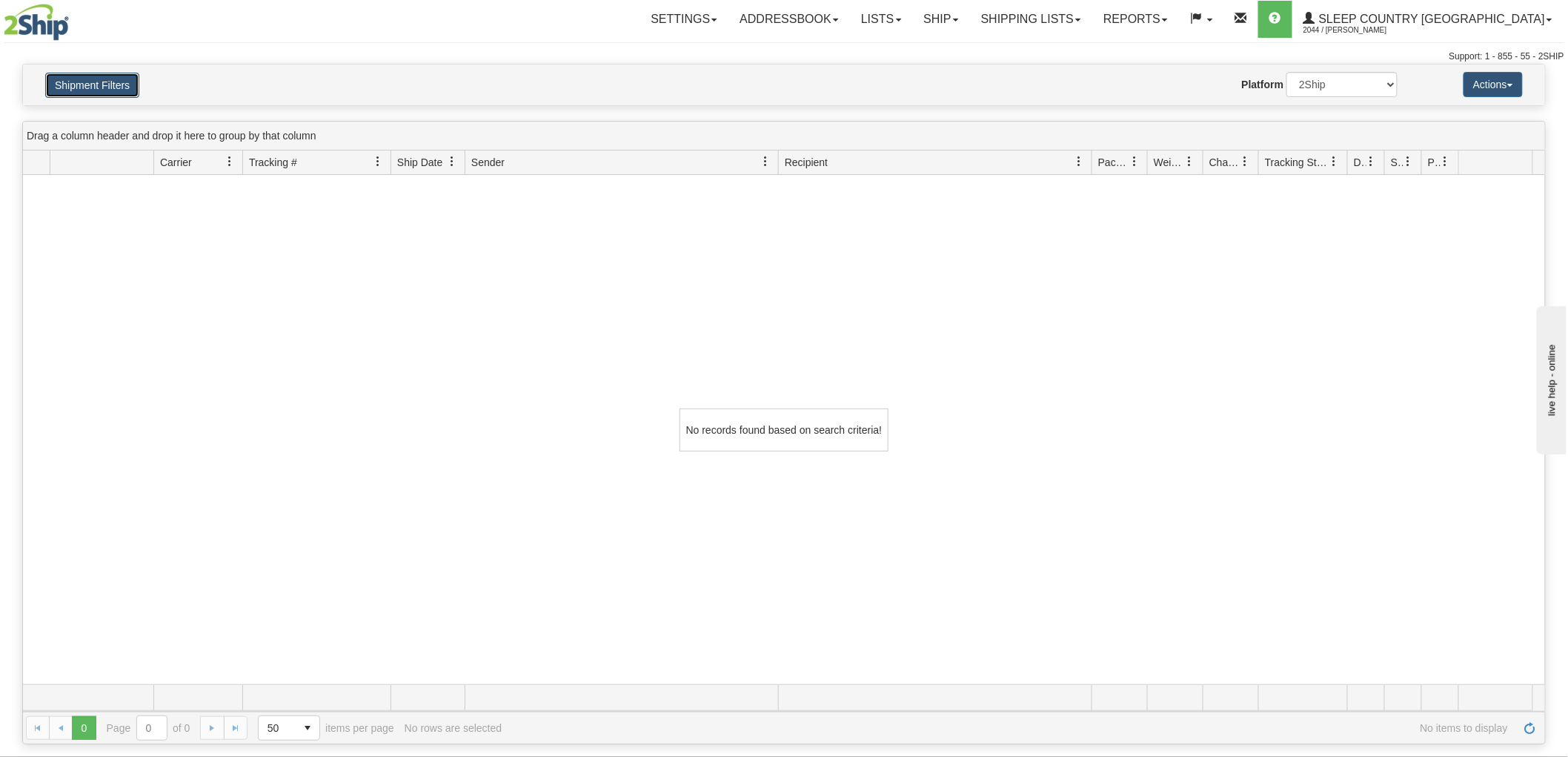
click at [112, 74] on button "Shipment Filters" at bounding box center [92, 85] width 94 height 25
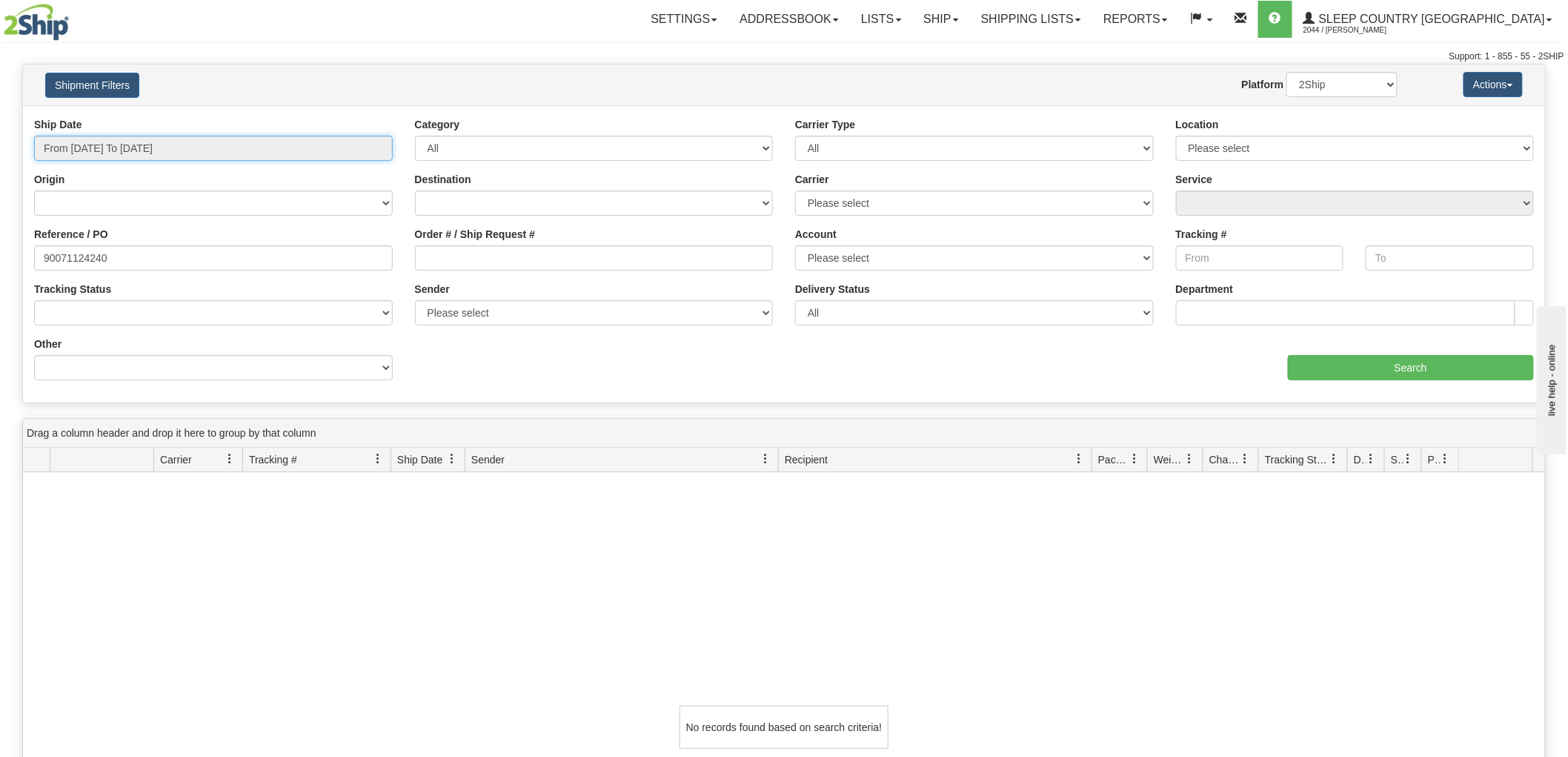
click at [190, 144] on input "From 09/30/2025 To 10/01/2025" at bounding box center [214, 149] width 359 height 25
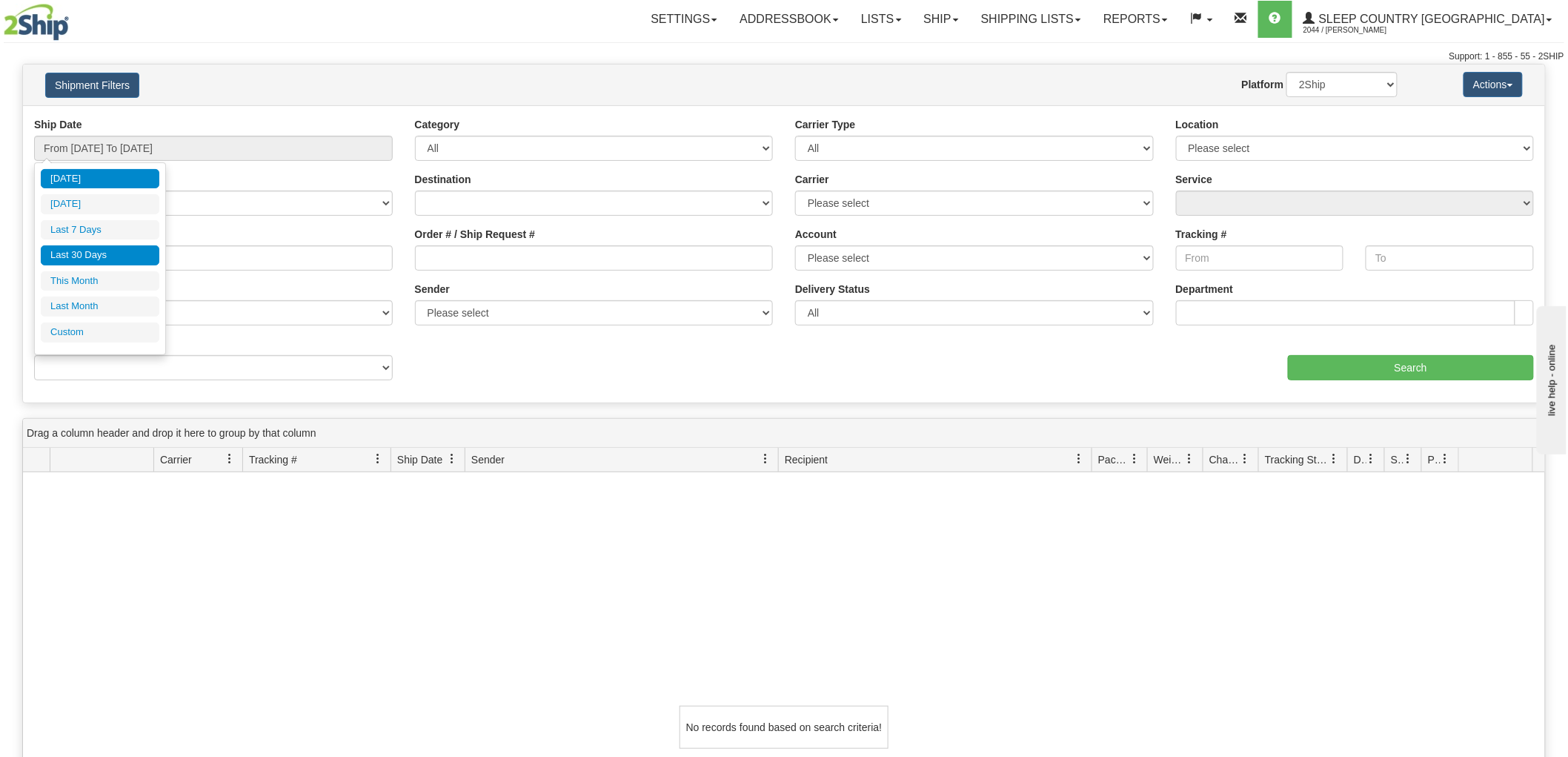
click at [89, 260] on li "Last 30 Days" at bounding box center [100, 256] width 119 height 20
type input "From 09/02/2025 To 10/01/2025"
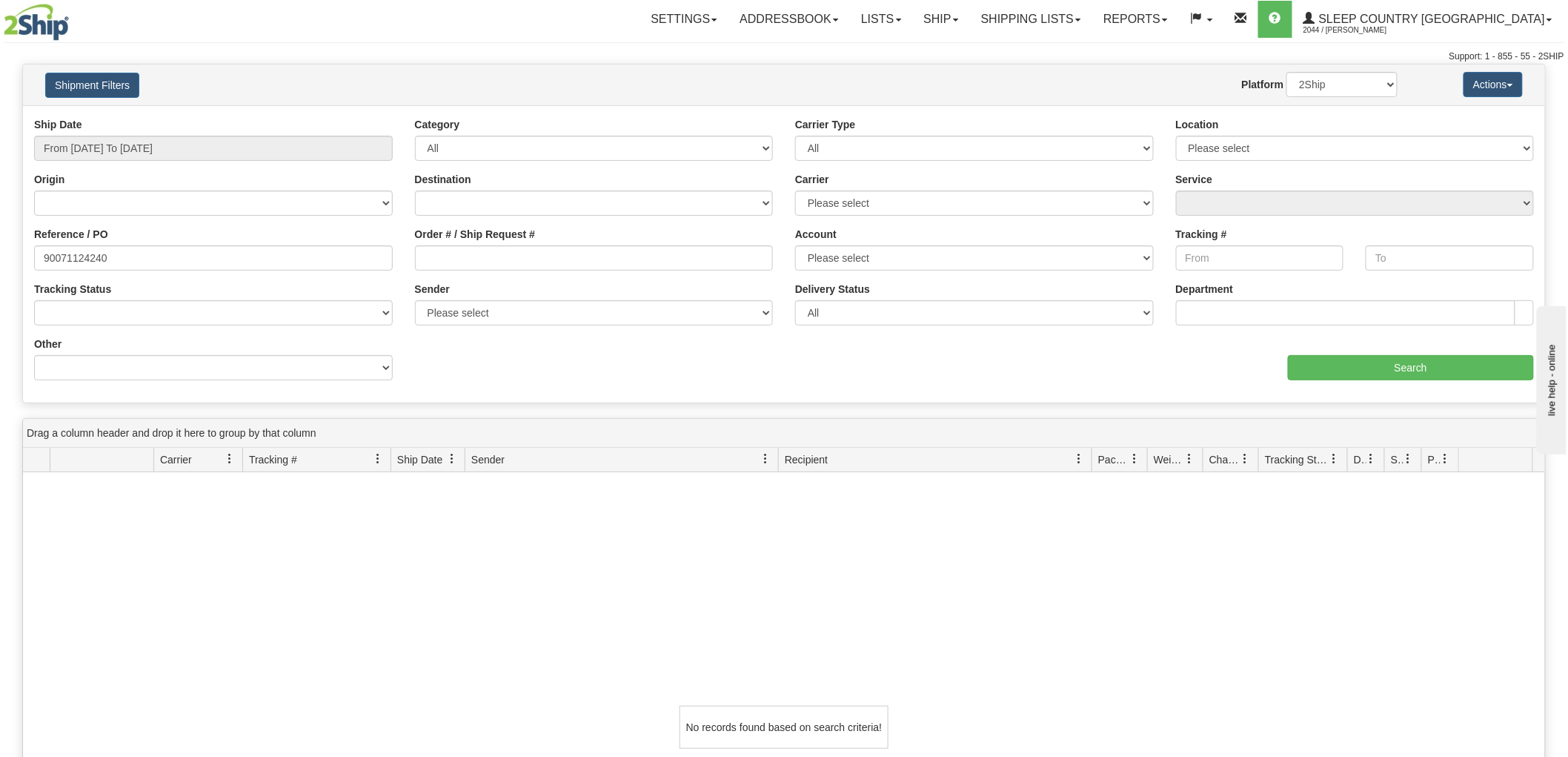
click at [1371, 382] on div "Ship Date From 09/02/2025 To 10/01/2025 Category All Inbound Outbound Carrier T…" at bounding box center [783, 254] width 1522 height 274
click at [1358, 366] on input "Search" at bounding box center [1410, 368] width 246 height 25
